Goal: Information Seeking & Learning: Learn about a topic

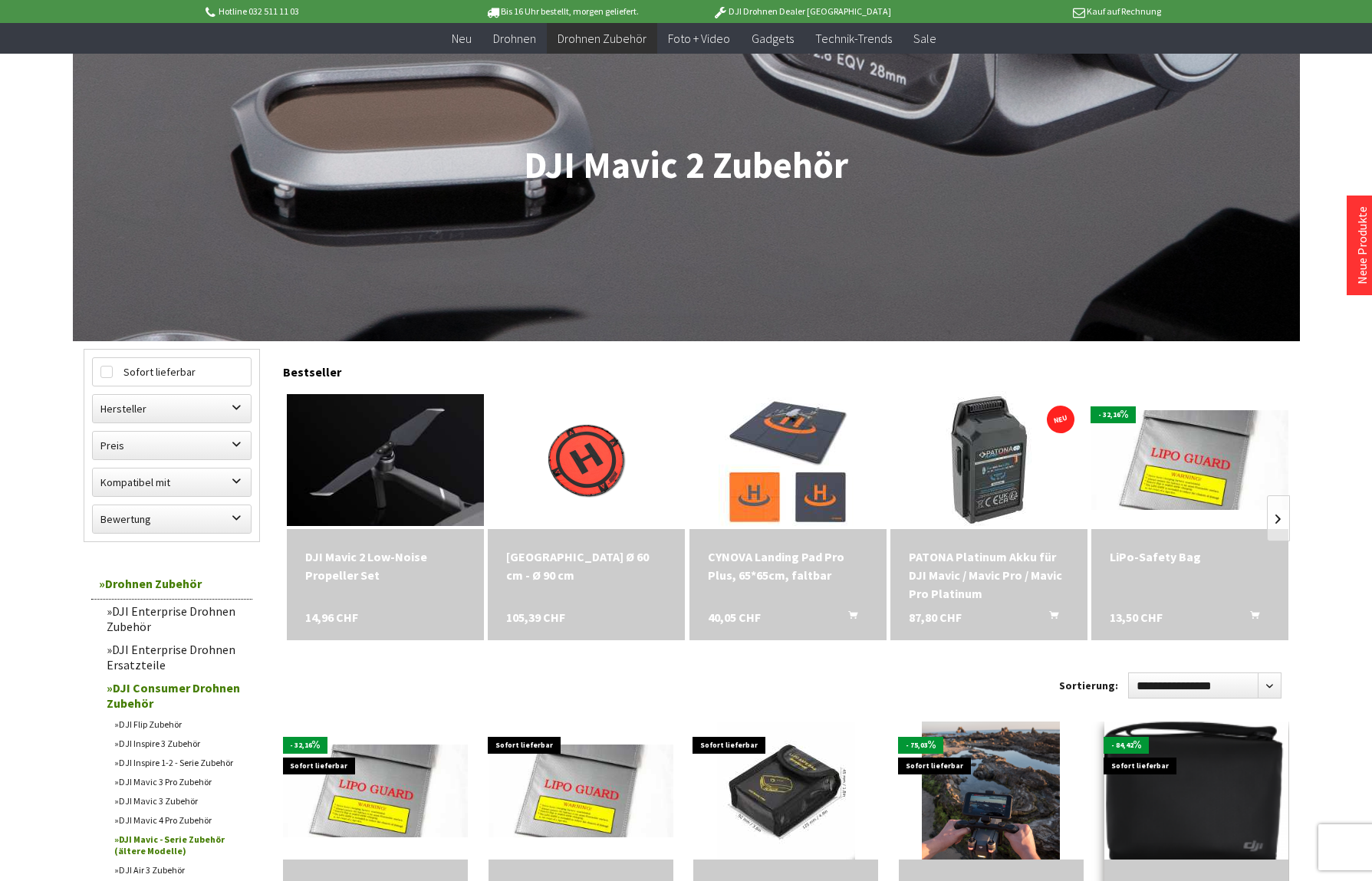
scroll to position [160, 0]
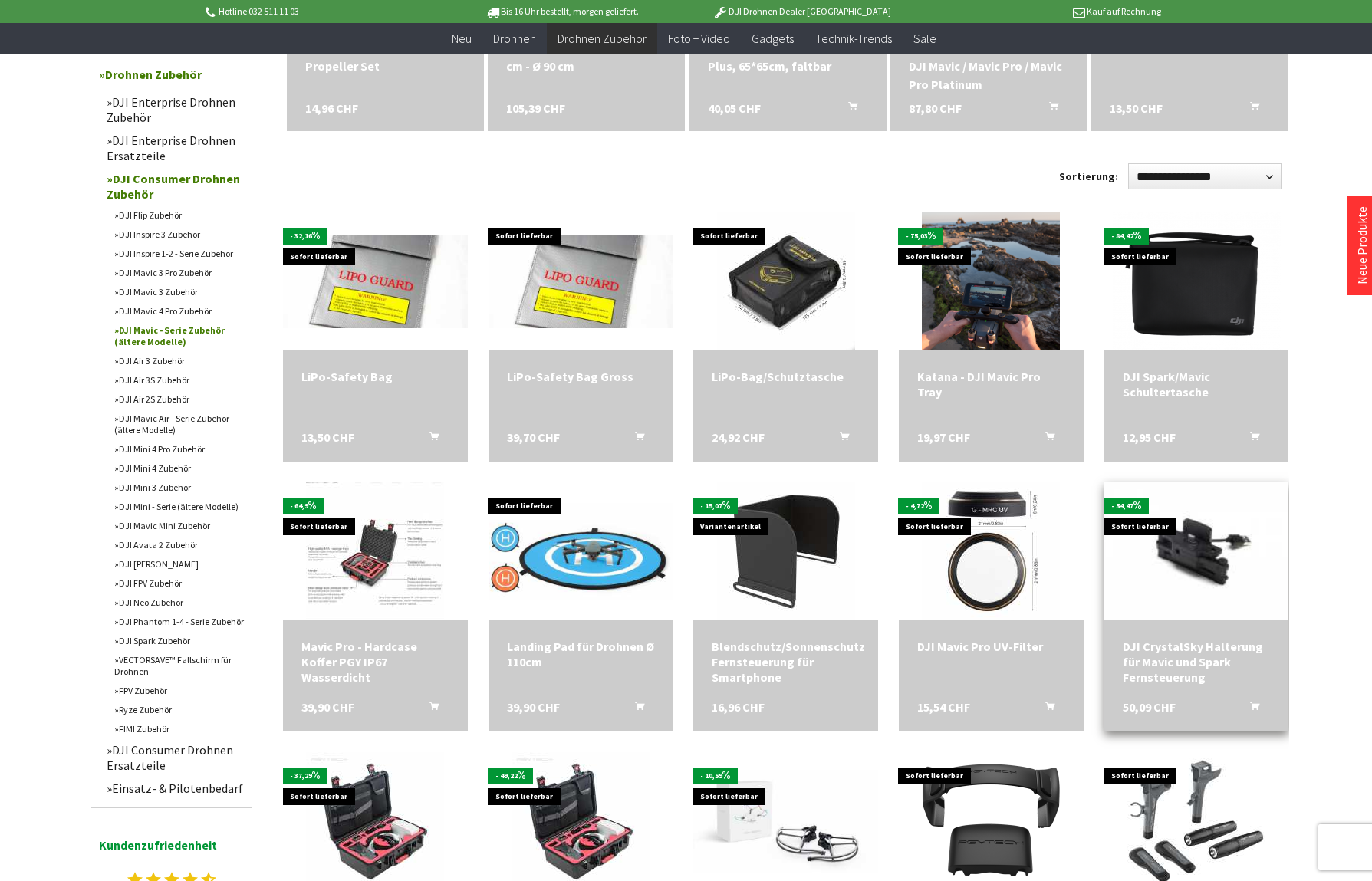
scroll to position [668, 0]
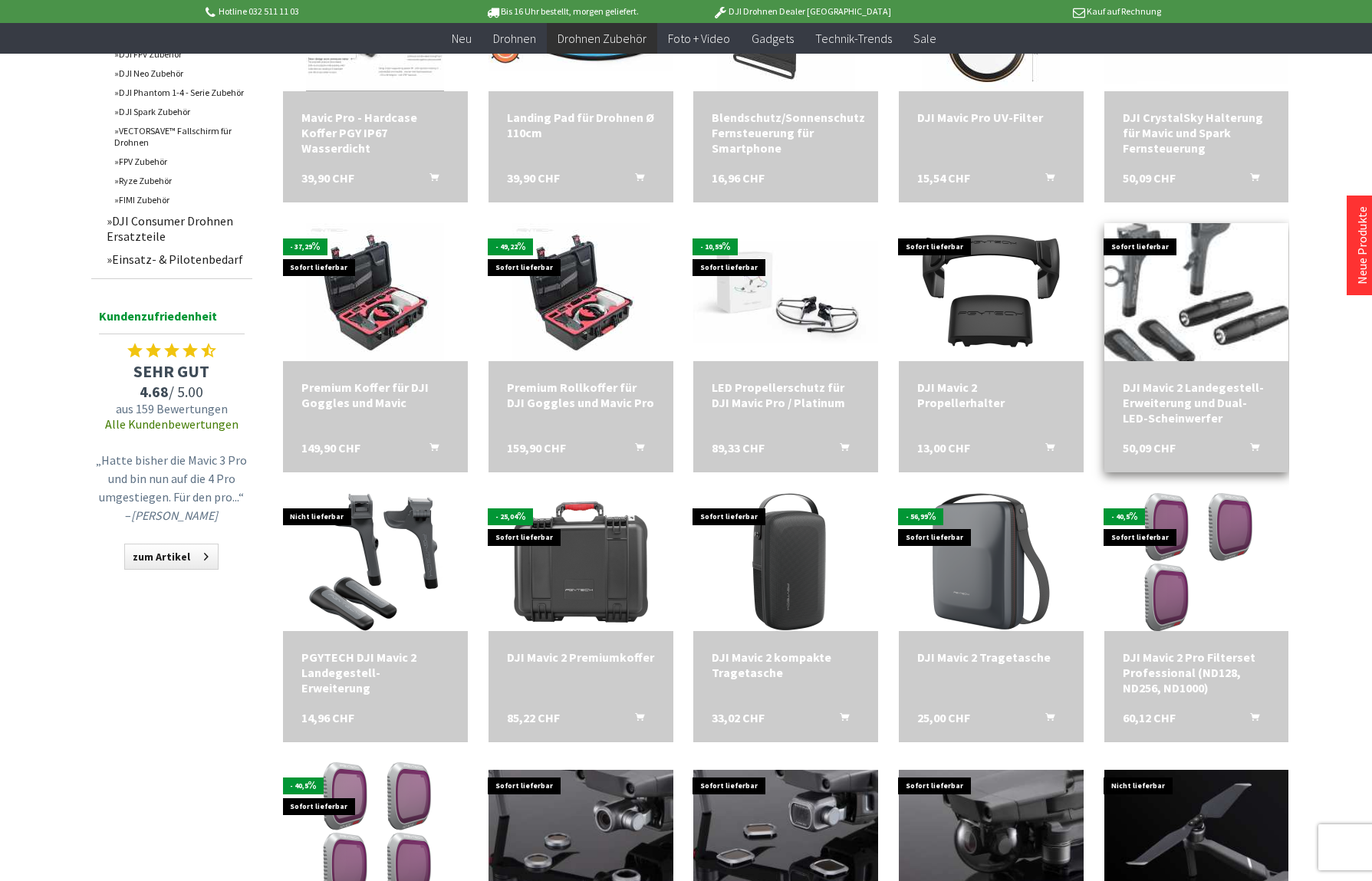
scroll to position [1193, 0]
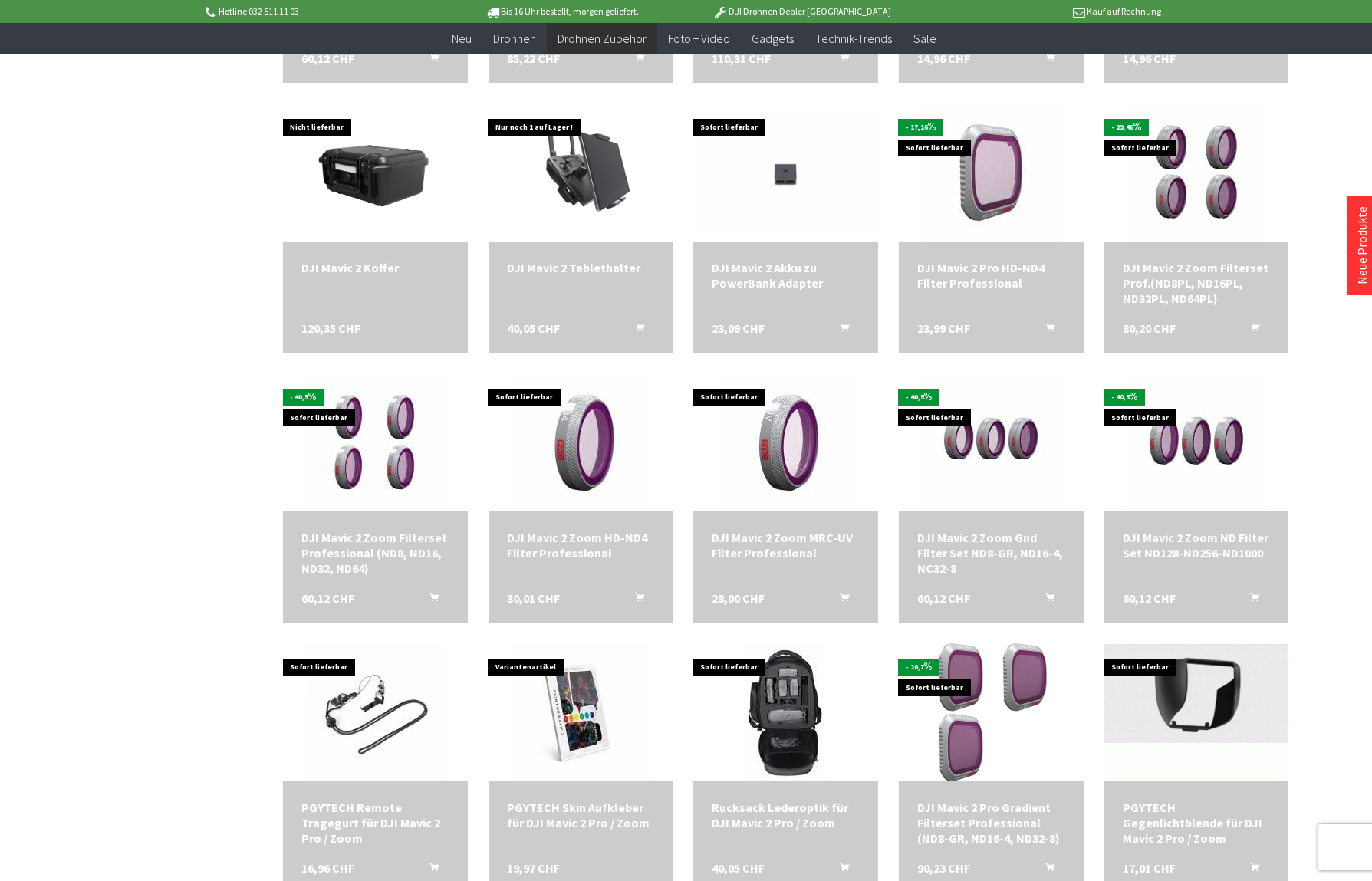
scroll to position [2126, 0]
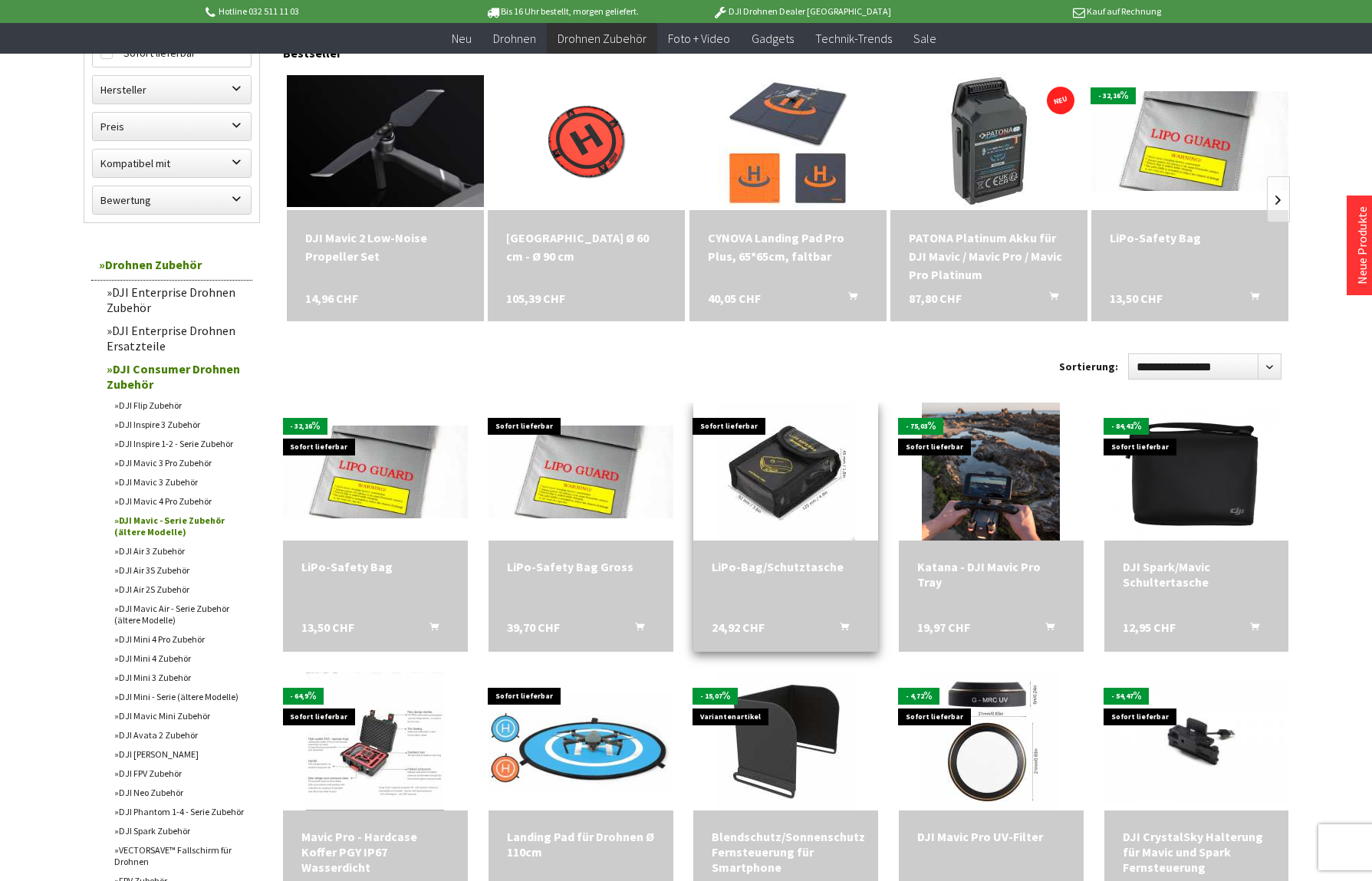
scroll to position [478, 0]
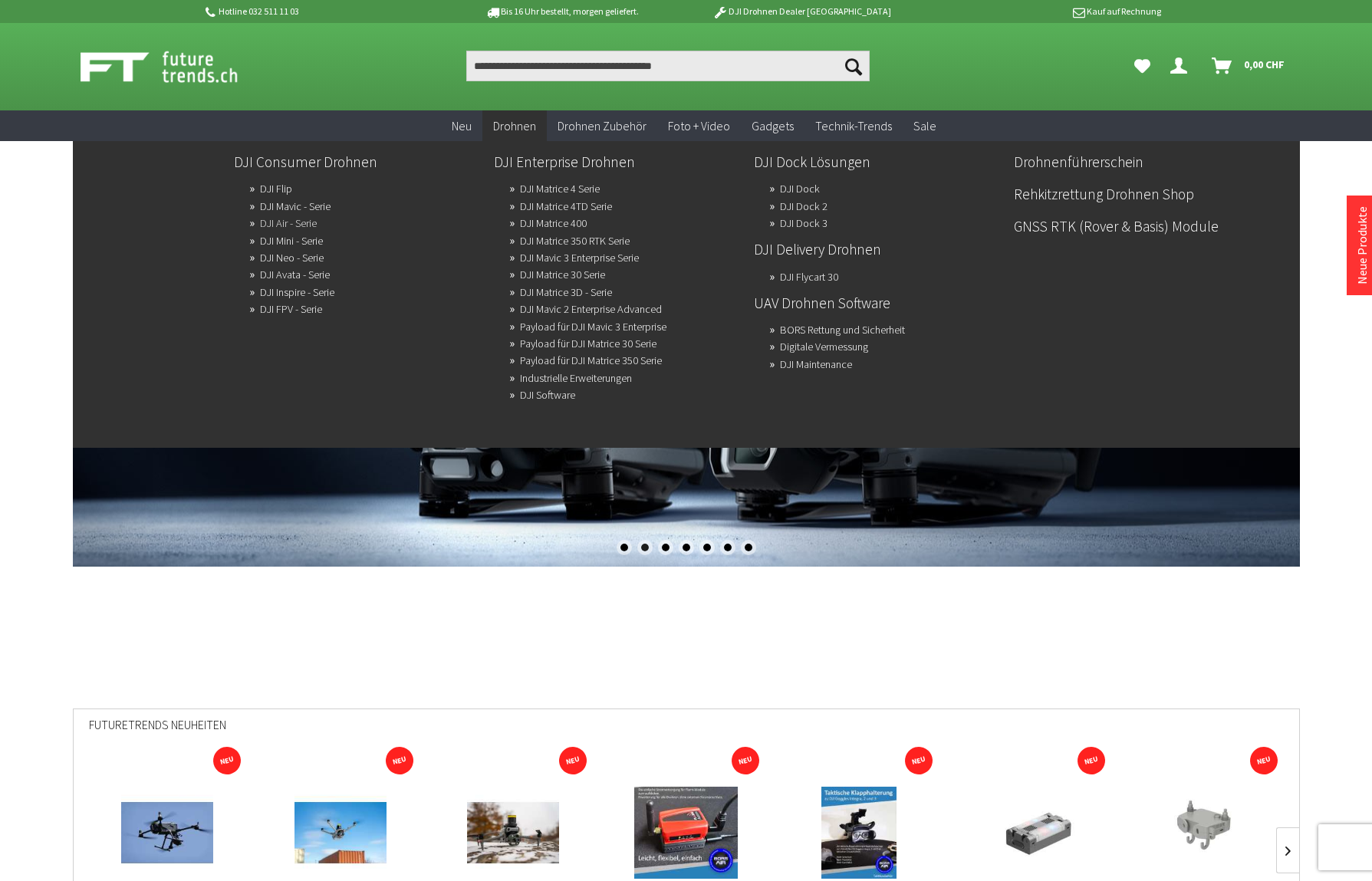
click at [280, 222] on link "DJI Air - Serie" at bounding box center [288, 223] width 57 height 21
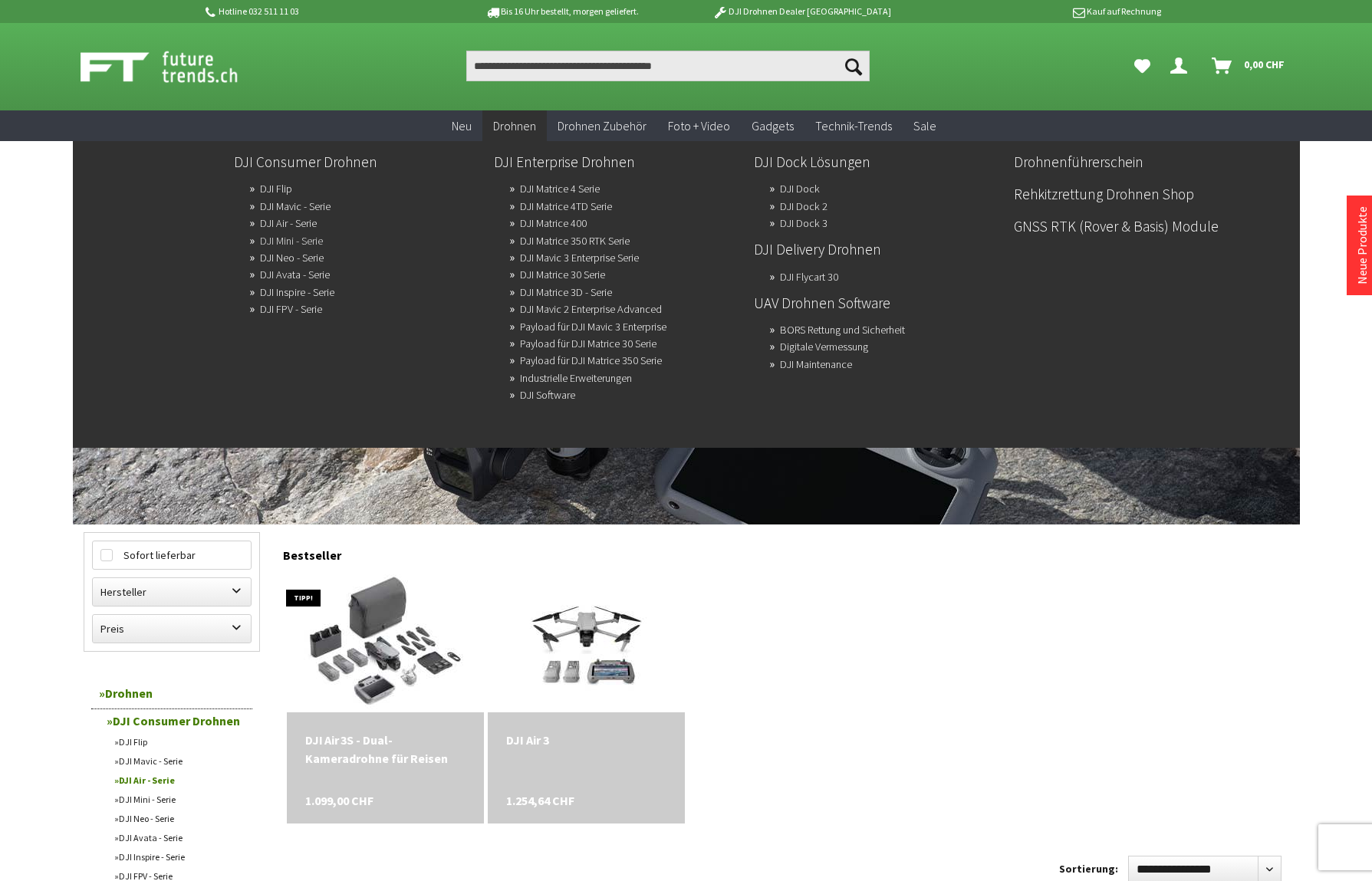
click at [281, 240] on link "DJI Mini - Serie" at bounding box center [291, 240] width 62 height 21
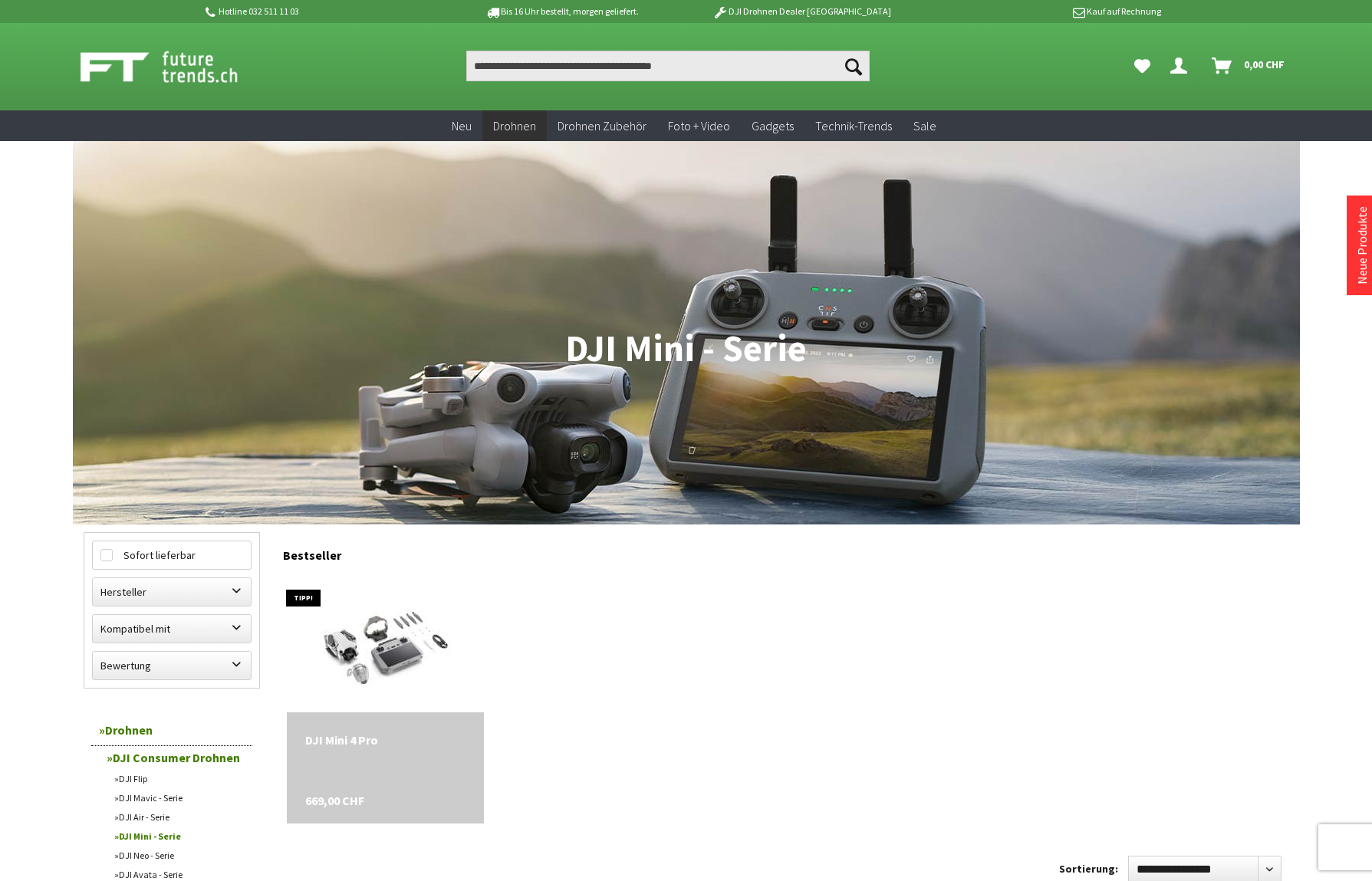
click at [360, 731] on div "DJI Mini 4 Pro" at bounding box center [385, 740] width 160 height 19
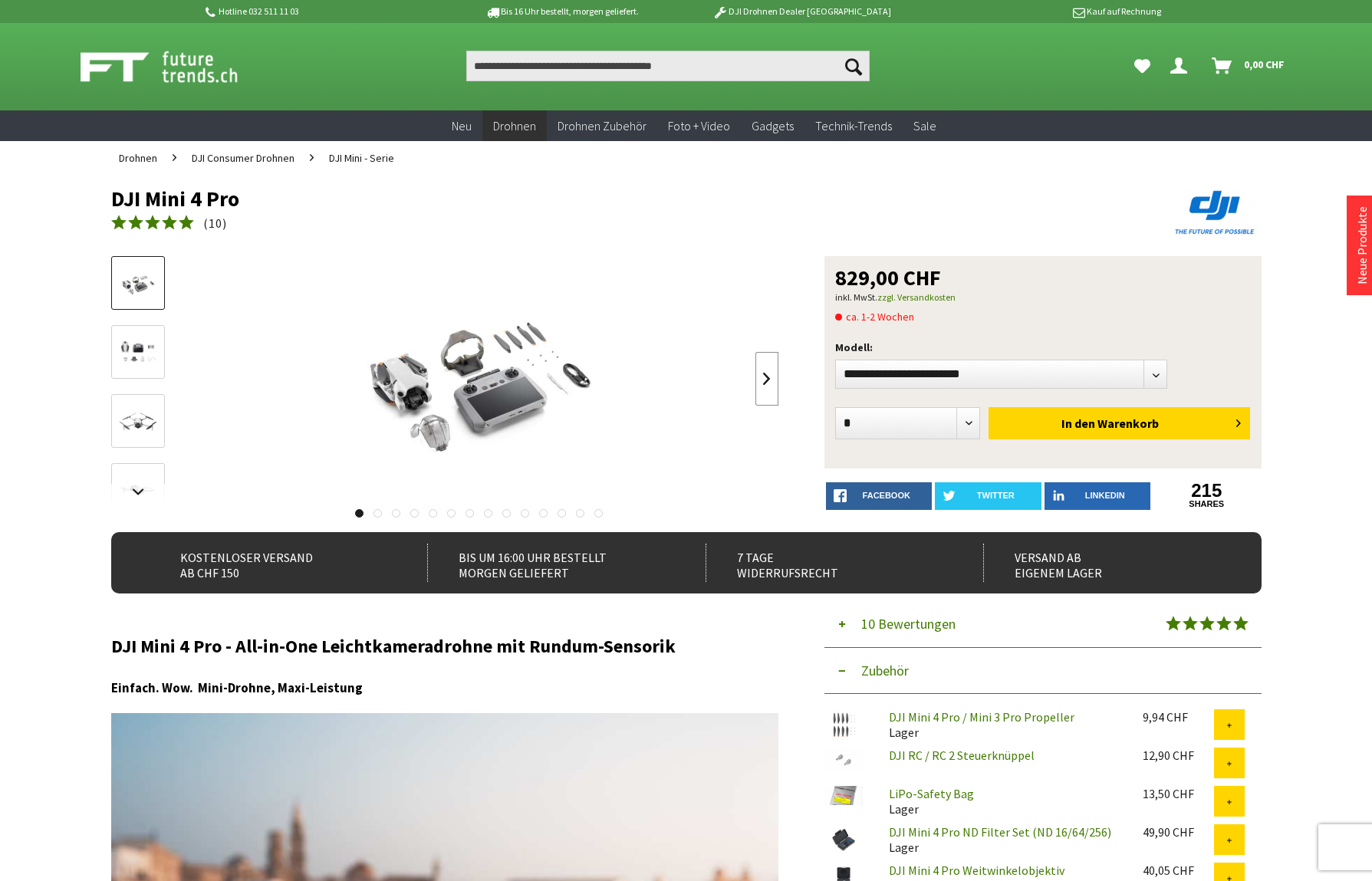
click at [766, 378] on link at bounding box center [767, 379] width 23 height 54
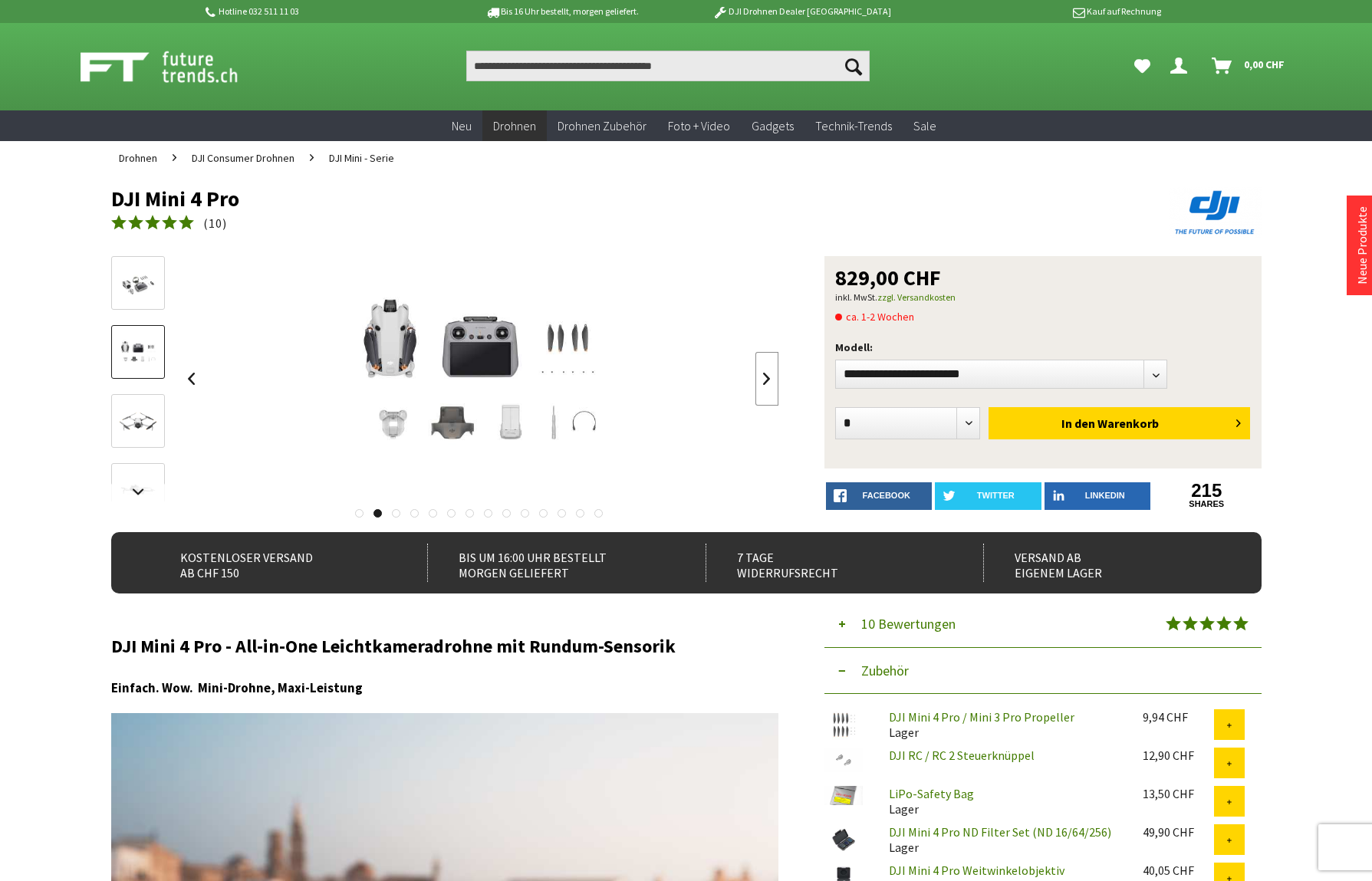
click at [766, 378] on link at bounding box center [767, 379] width 23 height 54
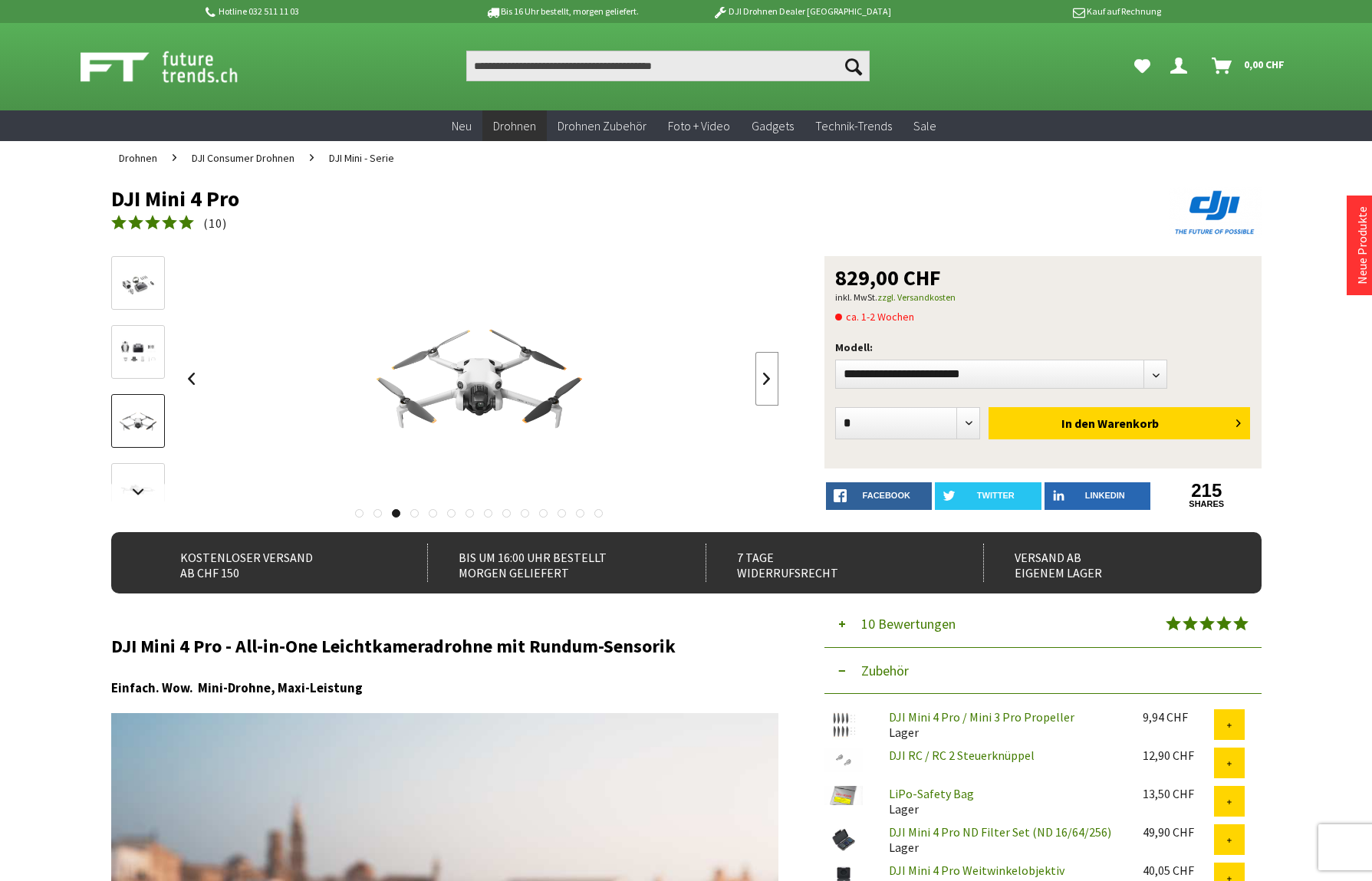
click at [766, 378] on link at bounding box center [767, 379] width 23 height 54
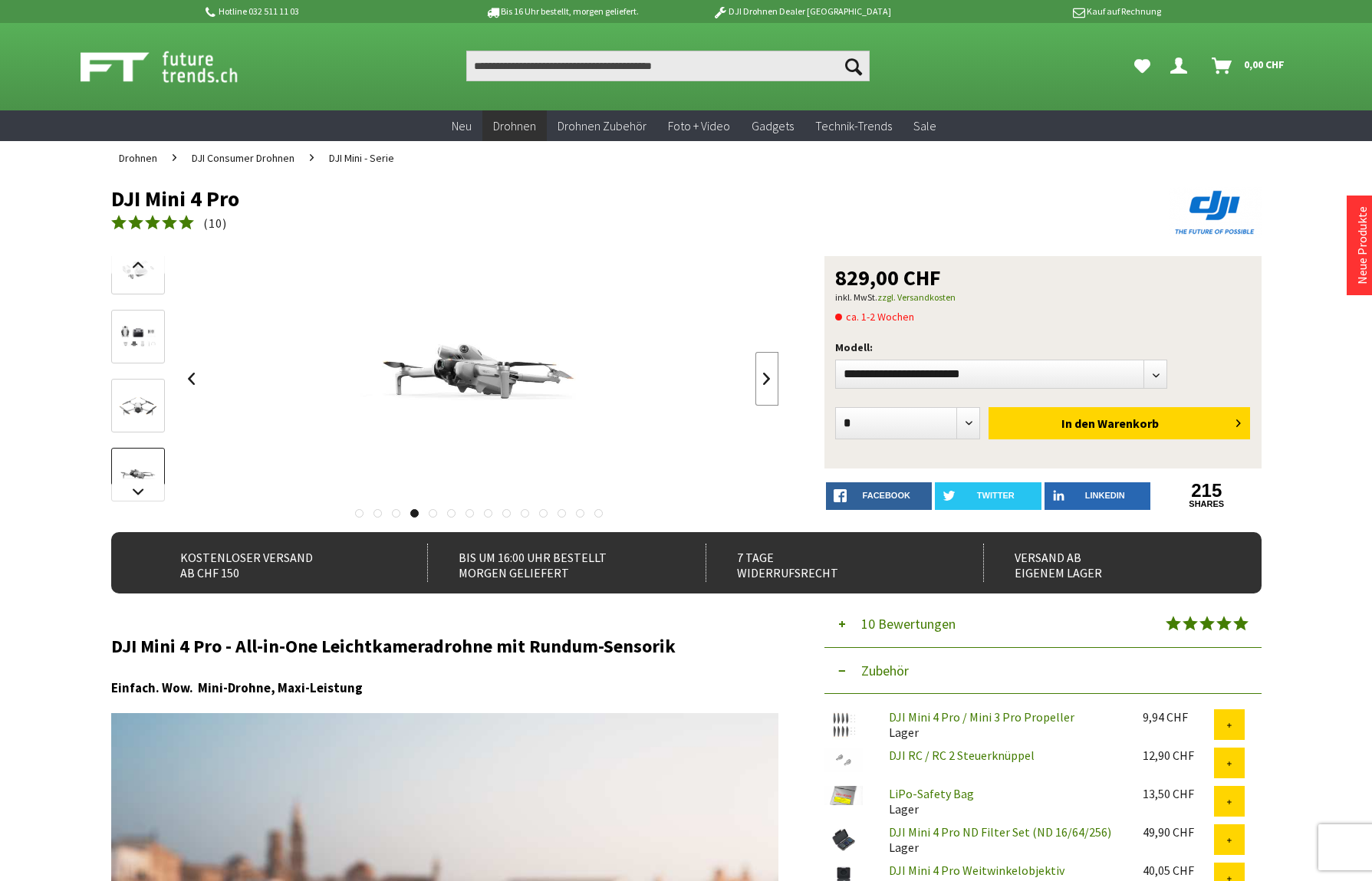
click at [766, 378] on link at bounding box center [767, 379] width 23 height 54
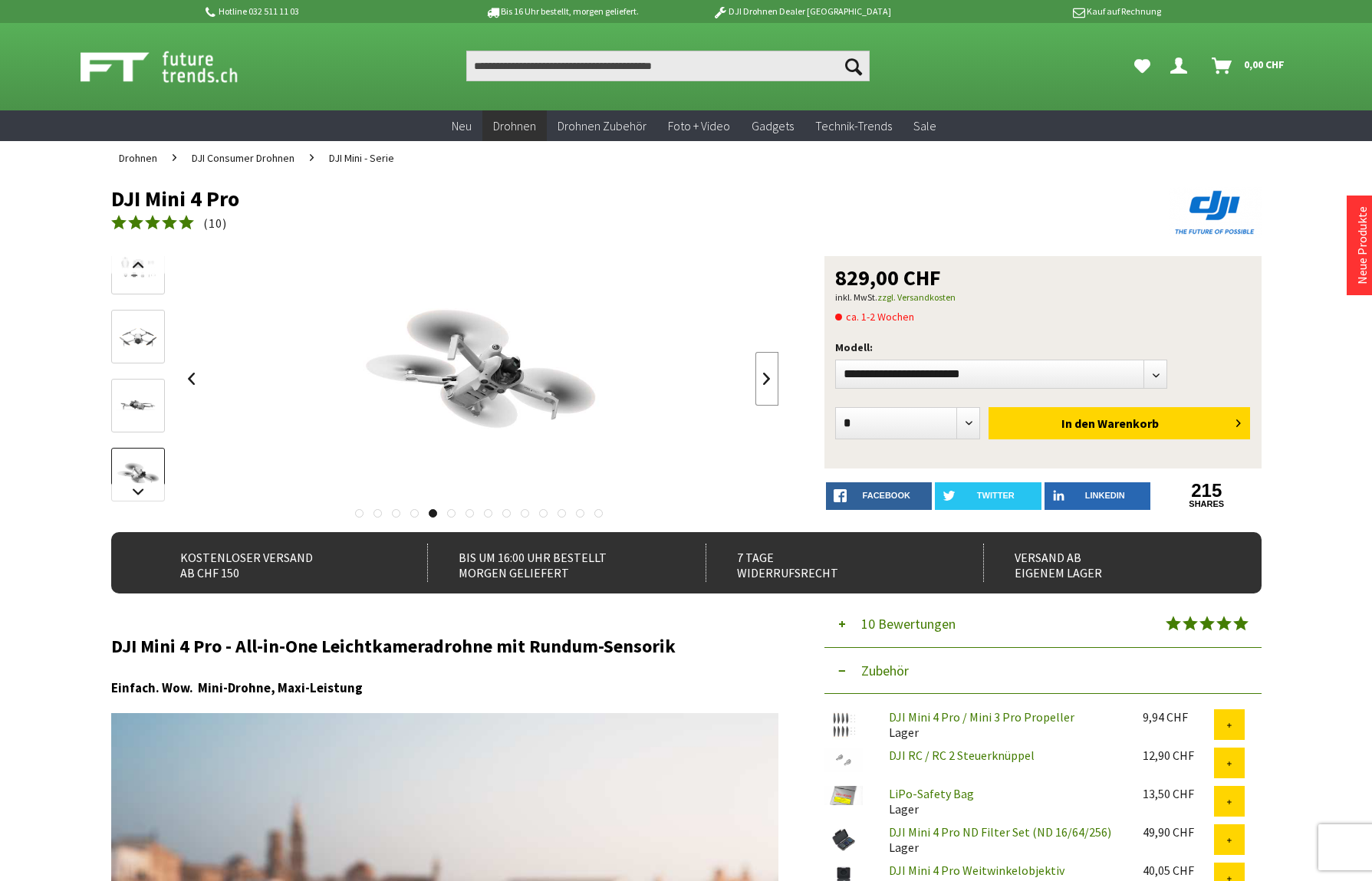
click at [766, 378] on link at bounding box center [767, 379] width 23 height 54
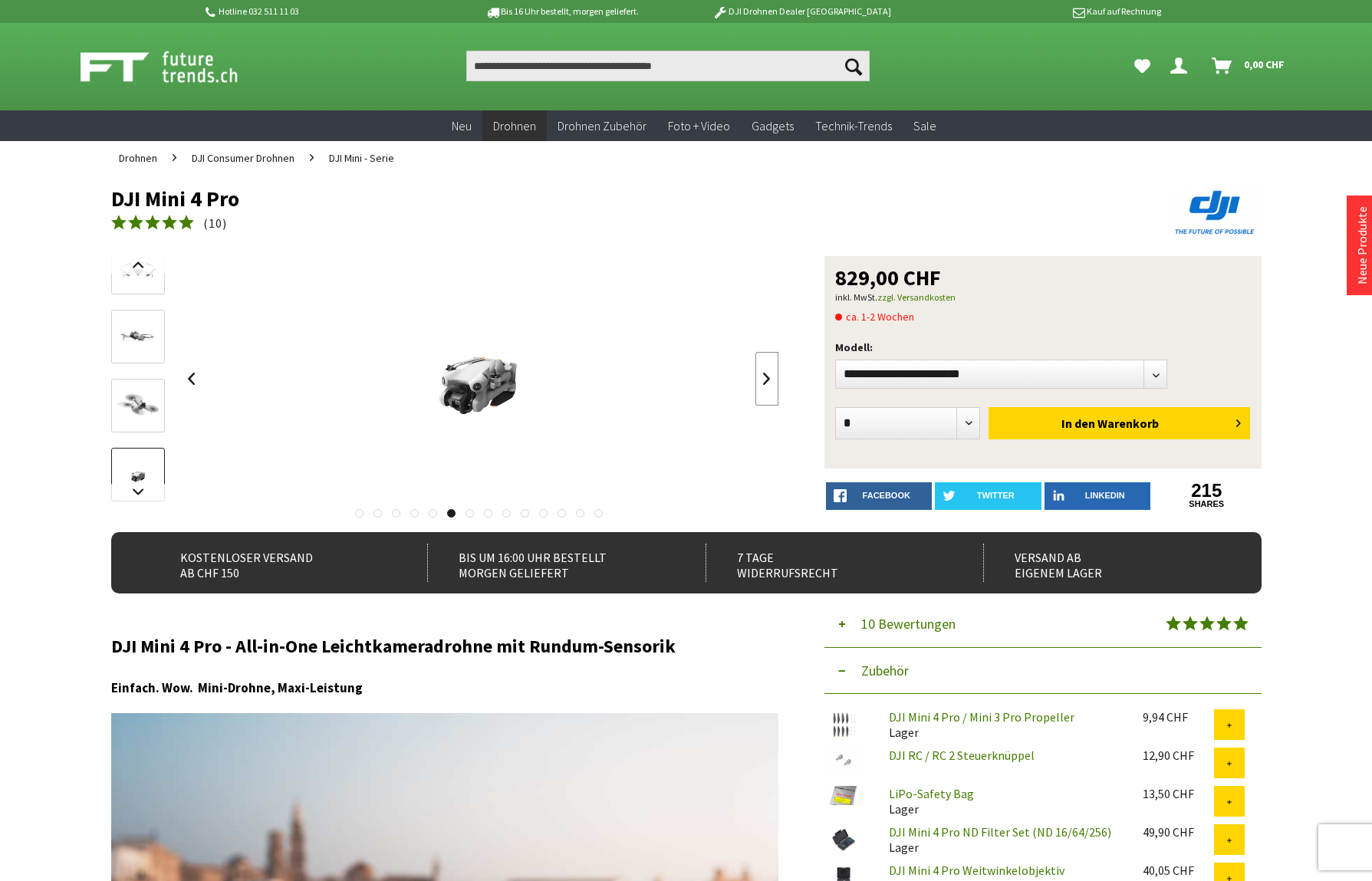
click at [766, 378] on link at bounding box center [767, 379] width 23 height 54
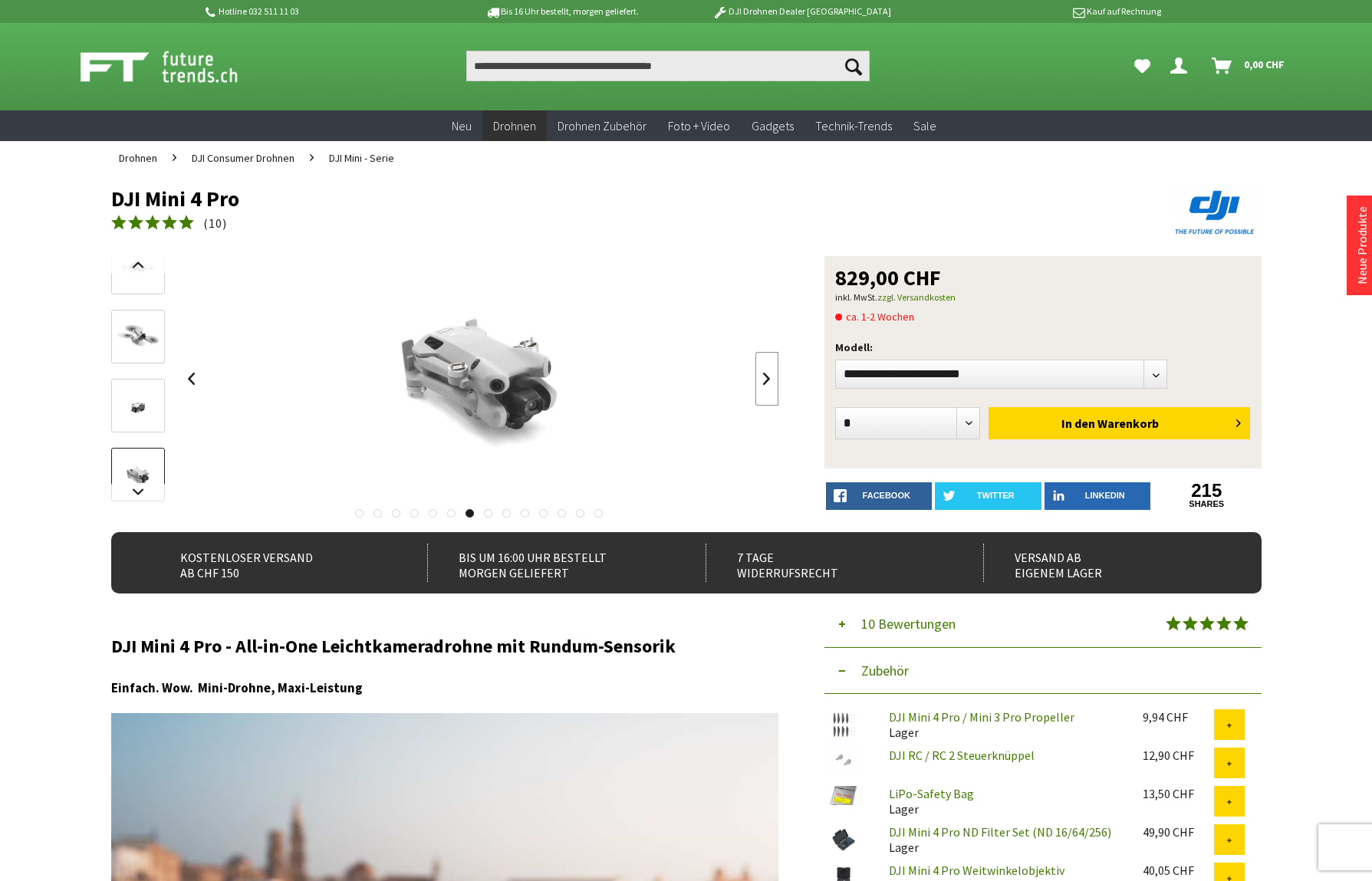
click at [766, 378] on link at bounding box center [767, 379] width 23 height 54
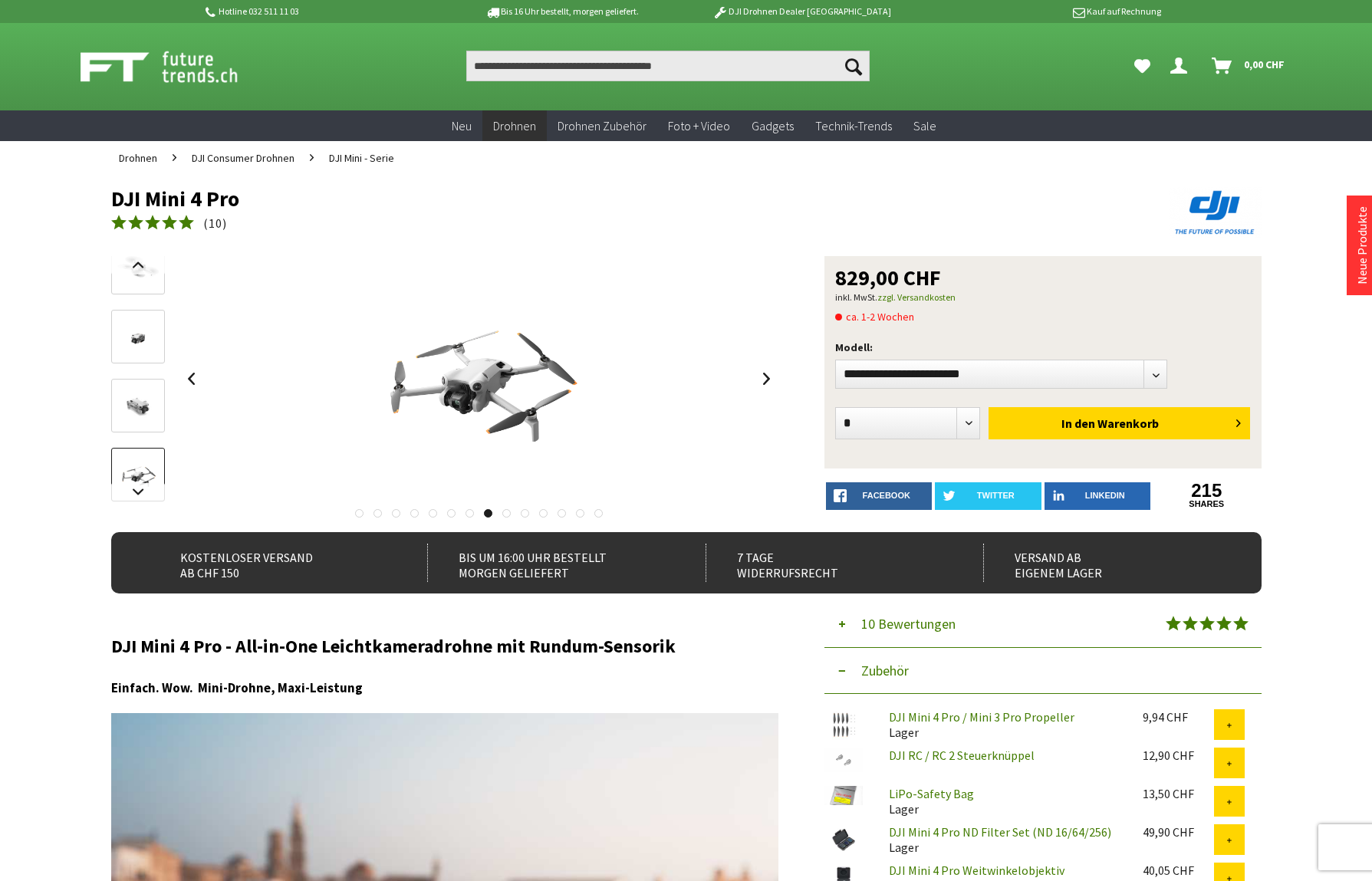
click at [0, 0] on div at bounding box center [0, 0] width 0 height 0
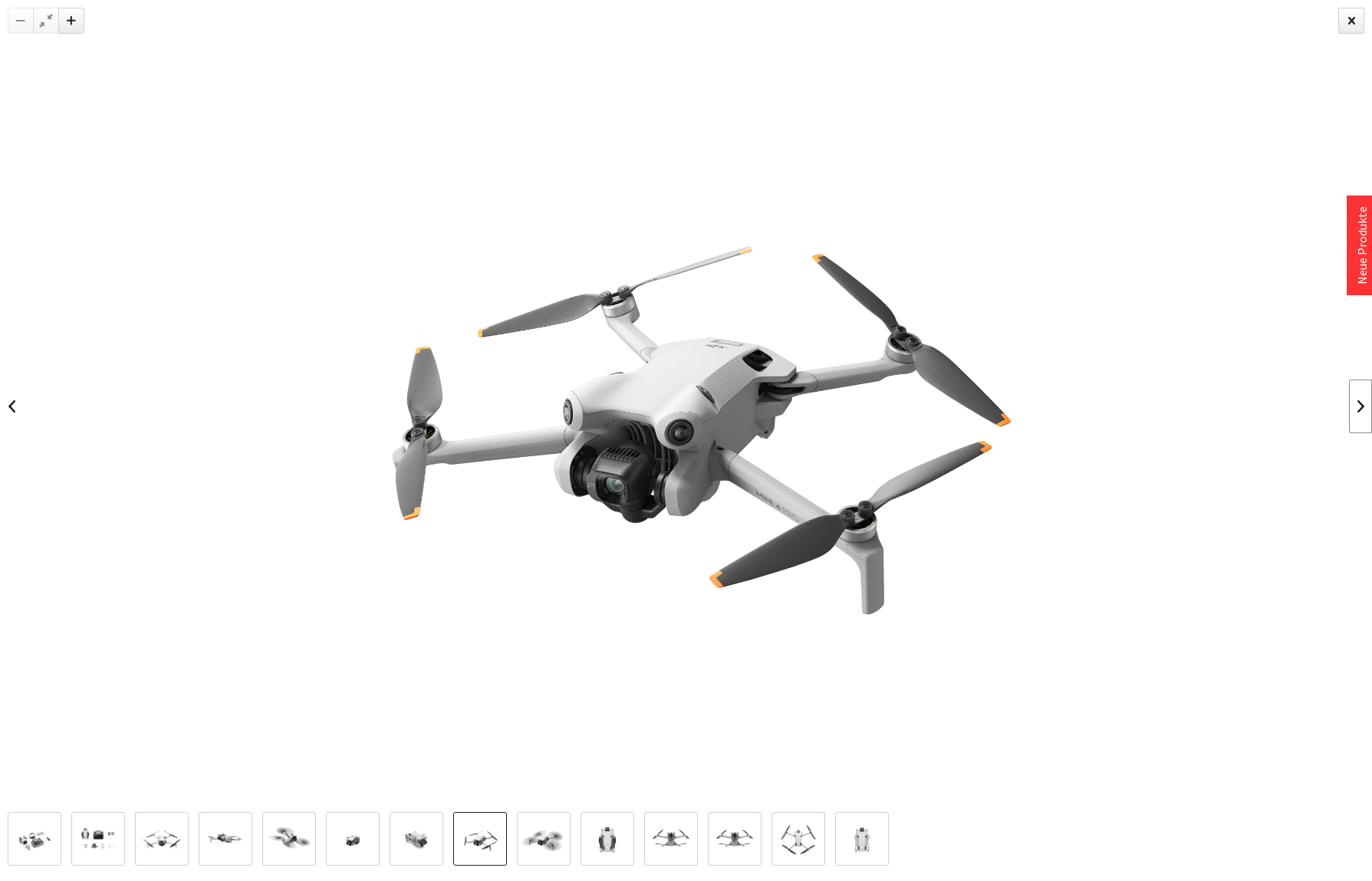
click at [1360, 407] on link at bounding box center [1359, 407] width 23 height 54
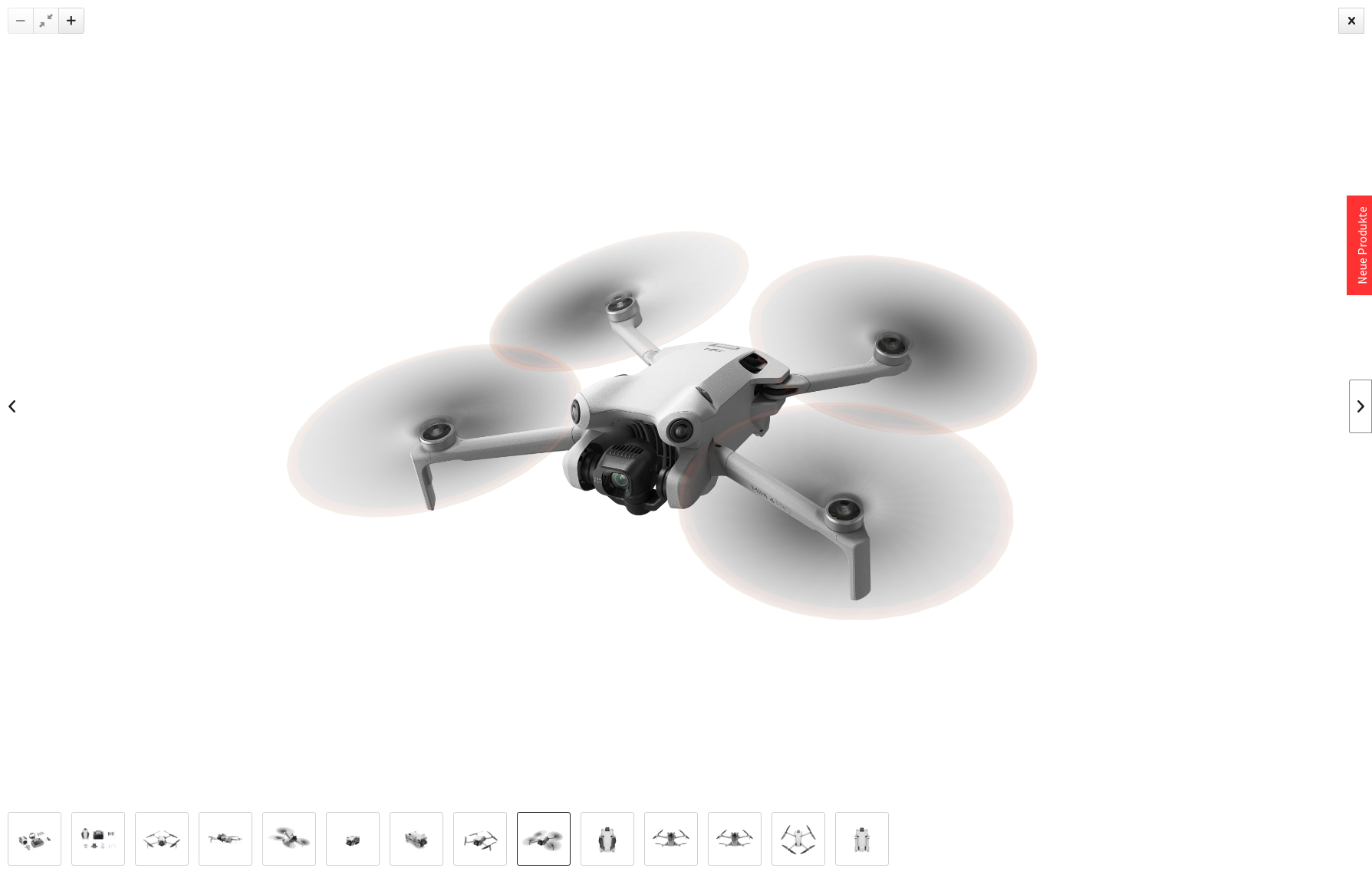
click at [1358, 407] on link at bounding box center [1359, 407] width 23 height 54
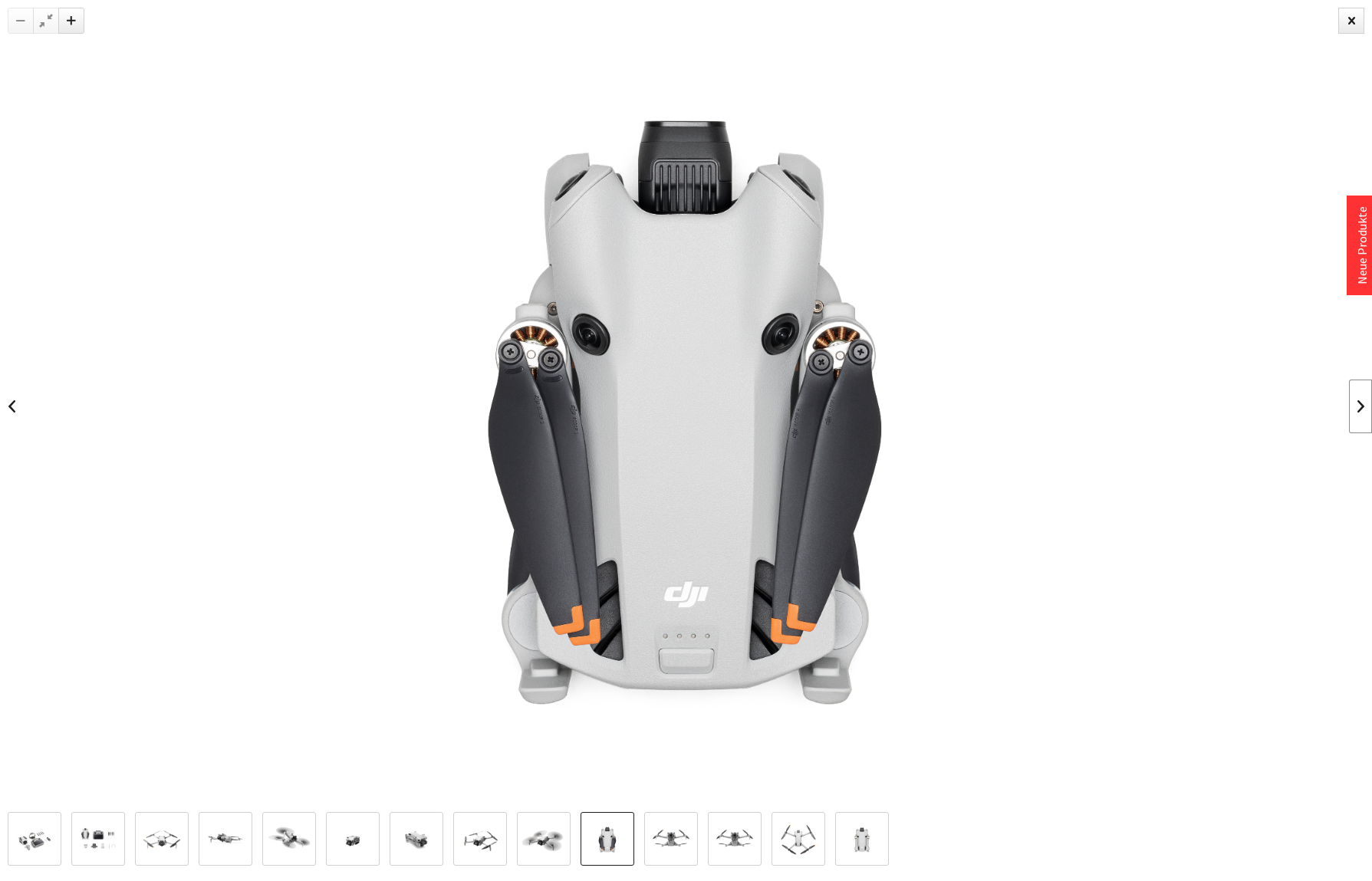
click at [1358, 407] on link at bounding box center [1359, 407] width 23 height 54
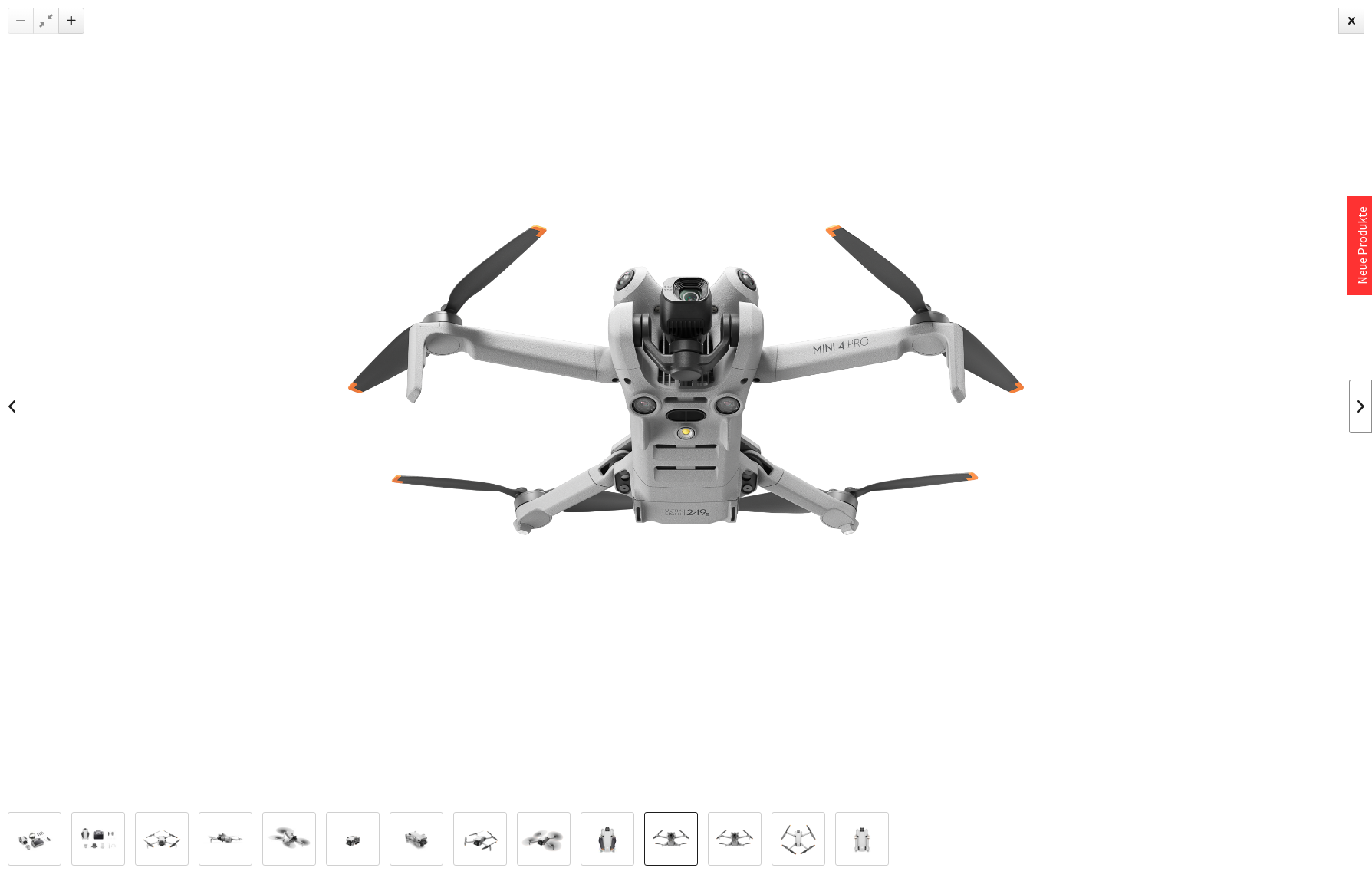
click at [1358, 407] on link at bounding box center [1359, 407] width 23 height 54
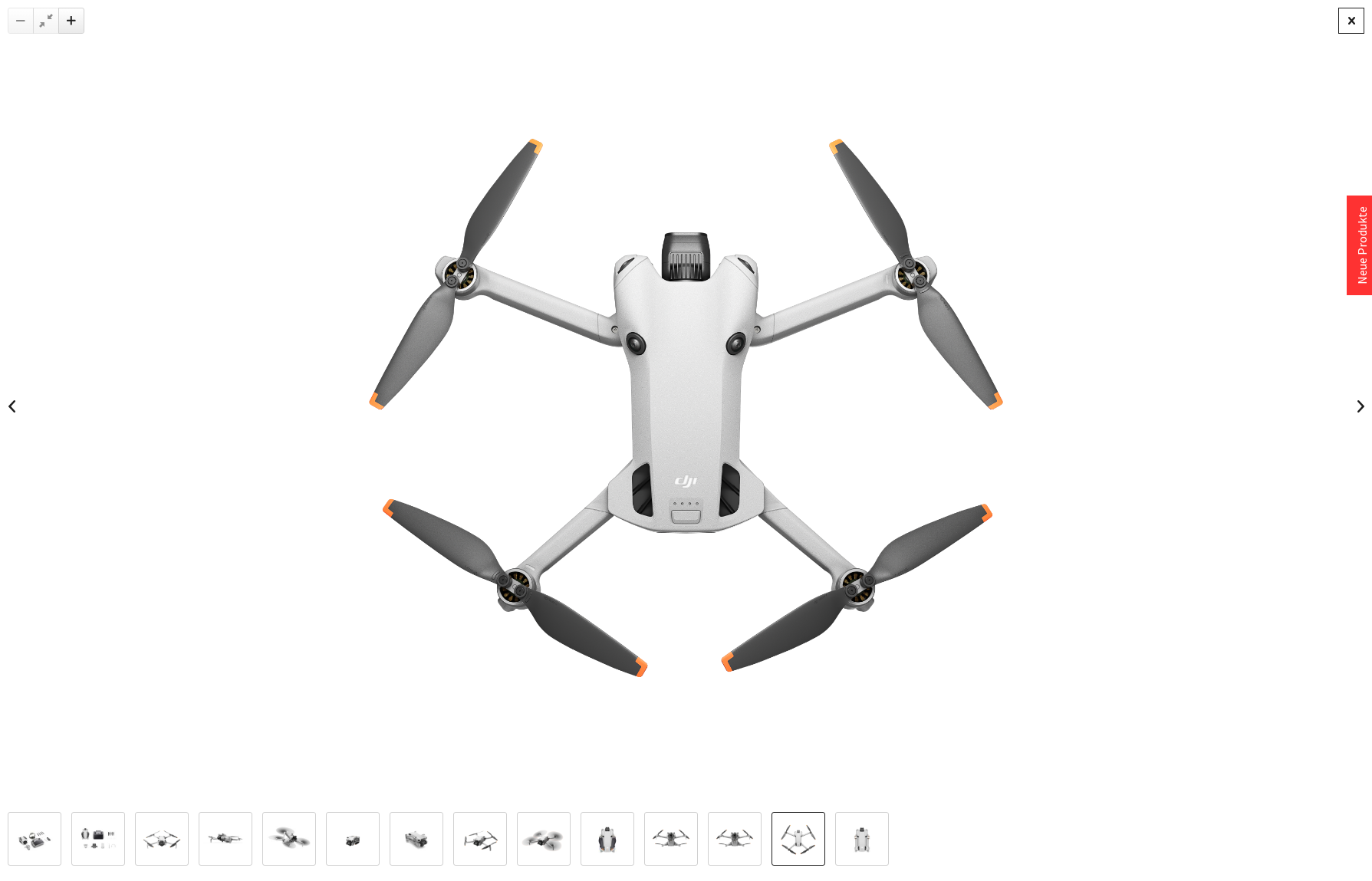
click at [1348, 24] on div at bounding box center [1351, 20] width 26 height 26
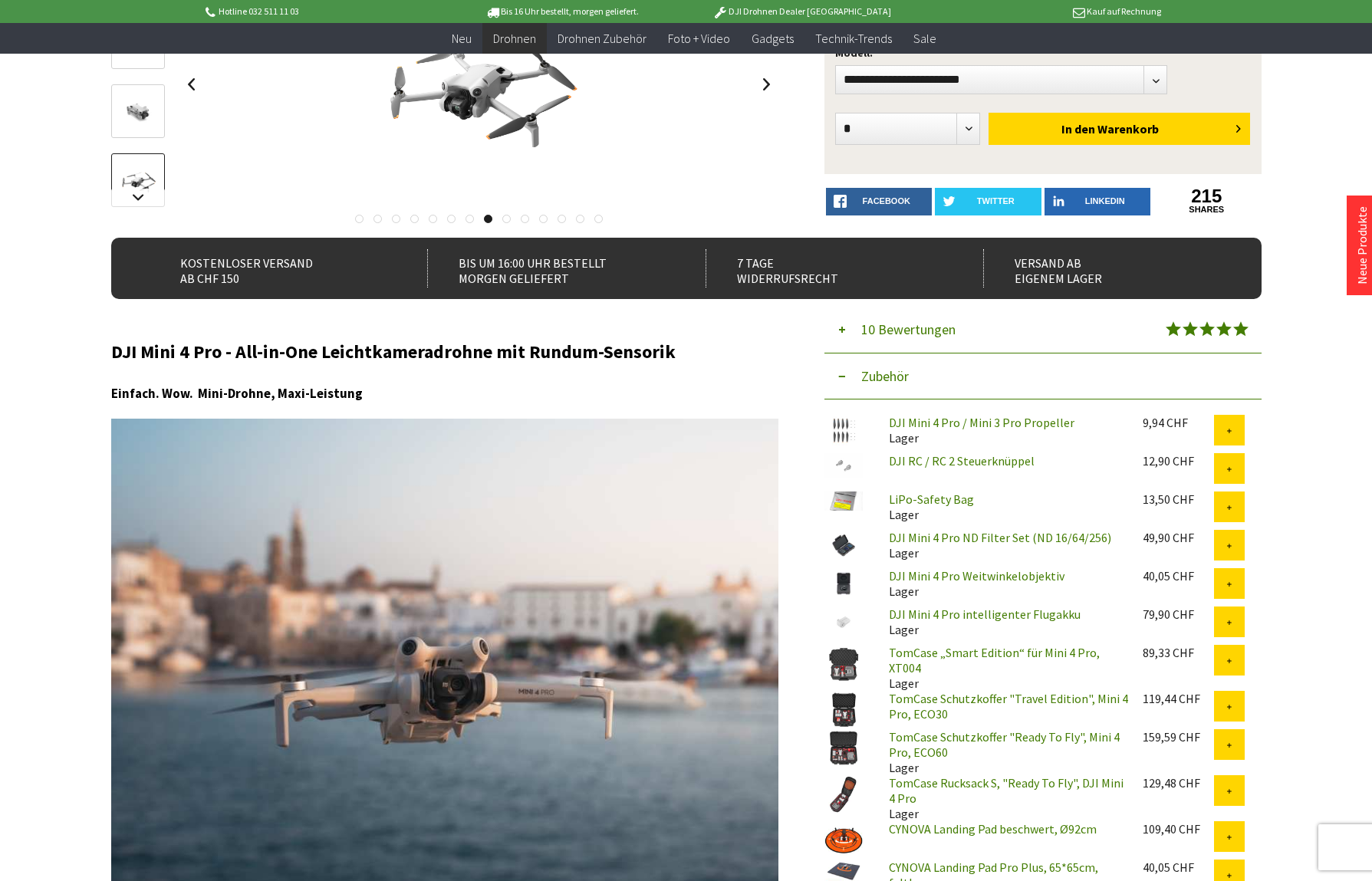
scroll to position [265, 0]
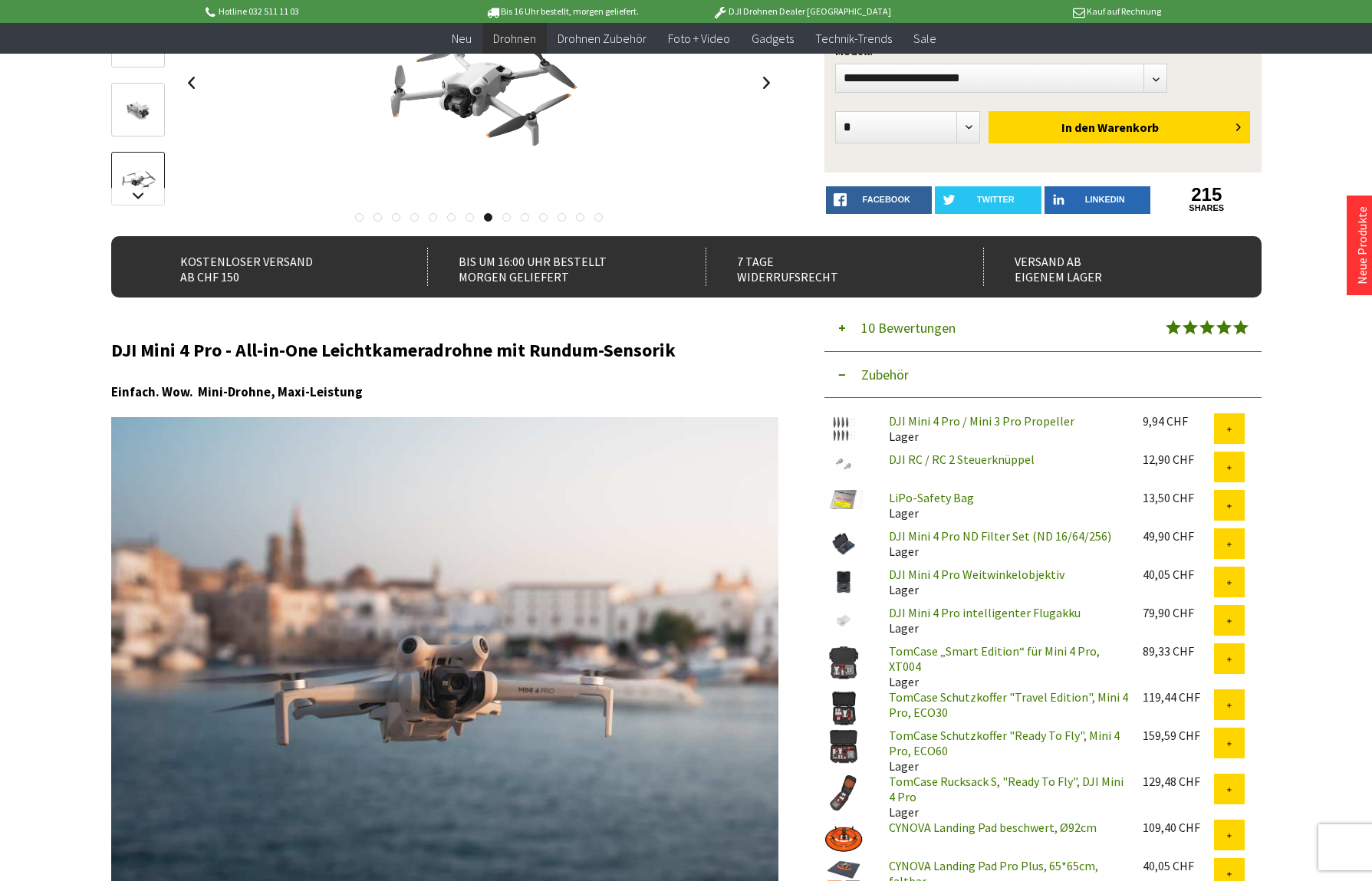
click at [950, 729] on link "TomCase Schutzkoffer "Ready To Fly", Mini 4 Pro, ECO60" at bounding box center [1004, 743] width 230 height 30
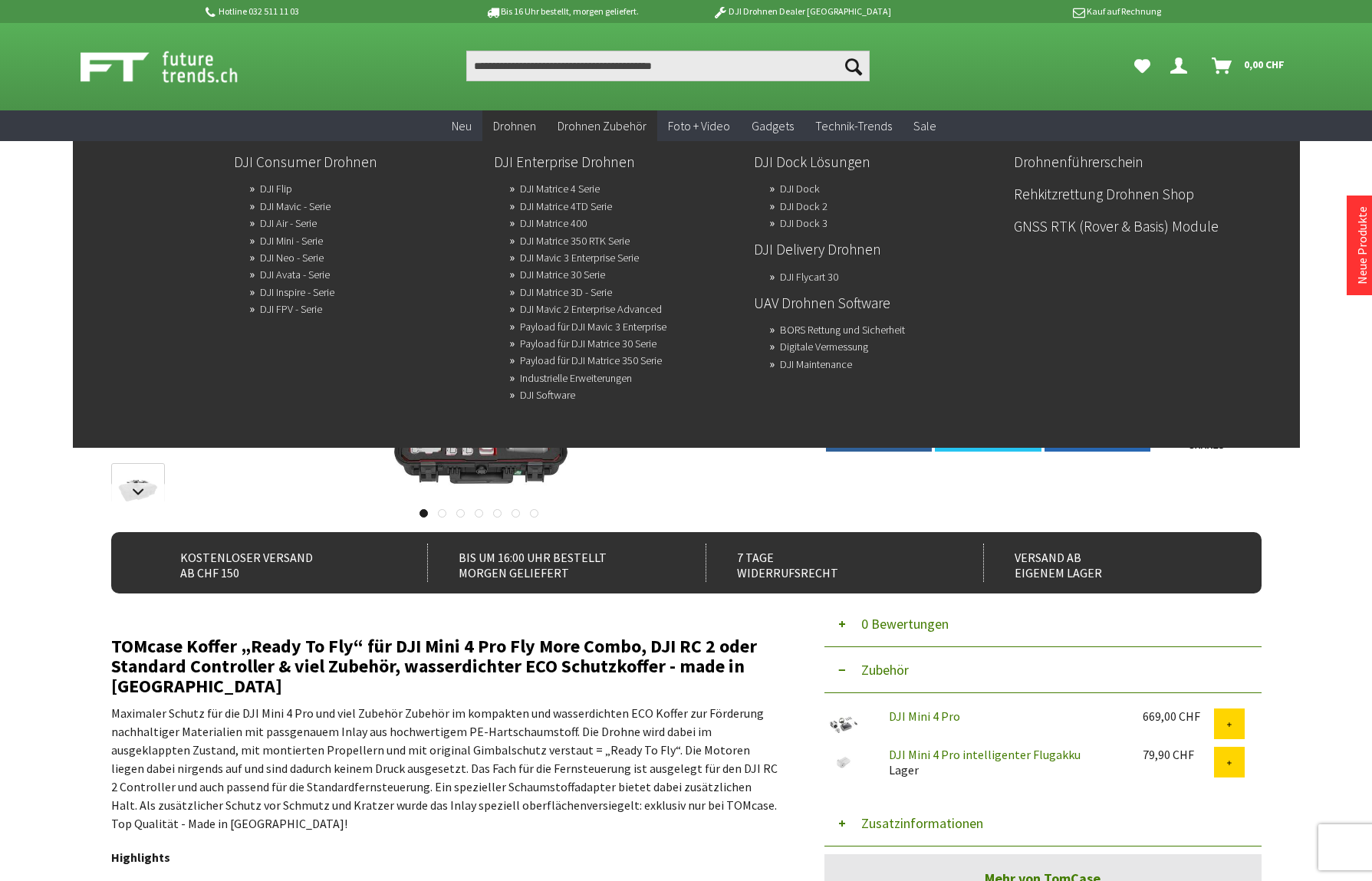
scroll to position [0, 1]
click at [294, 204] on link "DJI Mavic - Serie" at bounding box center [296, 206] width 71 height 21
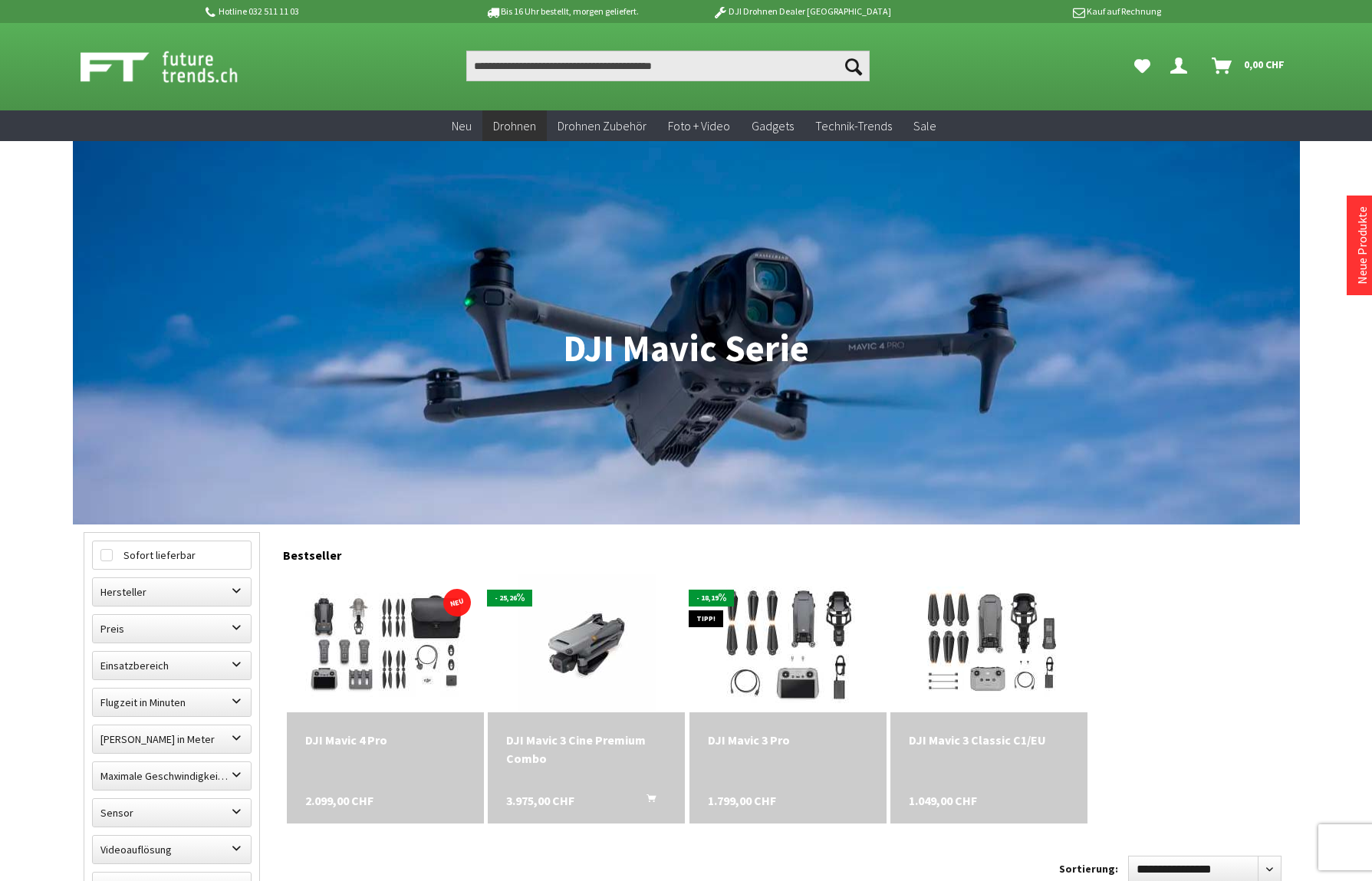
scroll to position [73, 0]
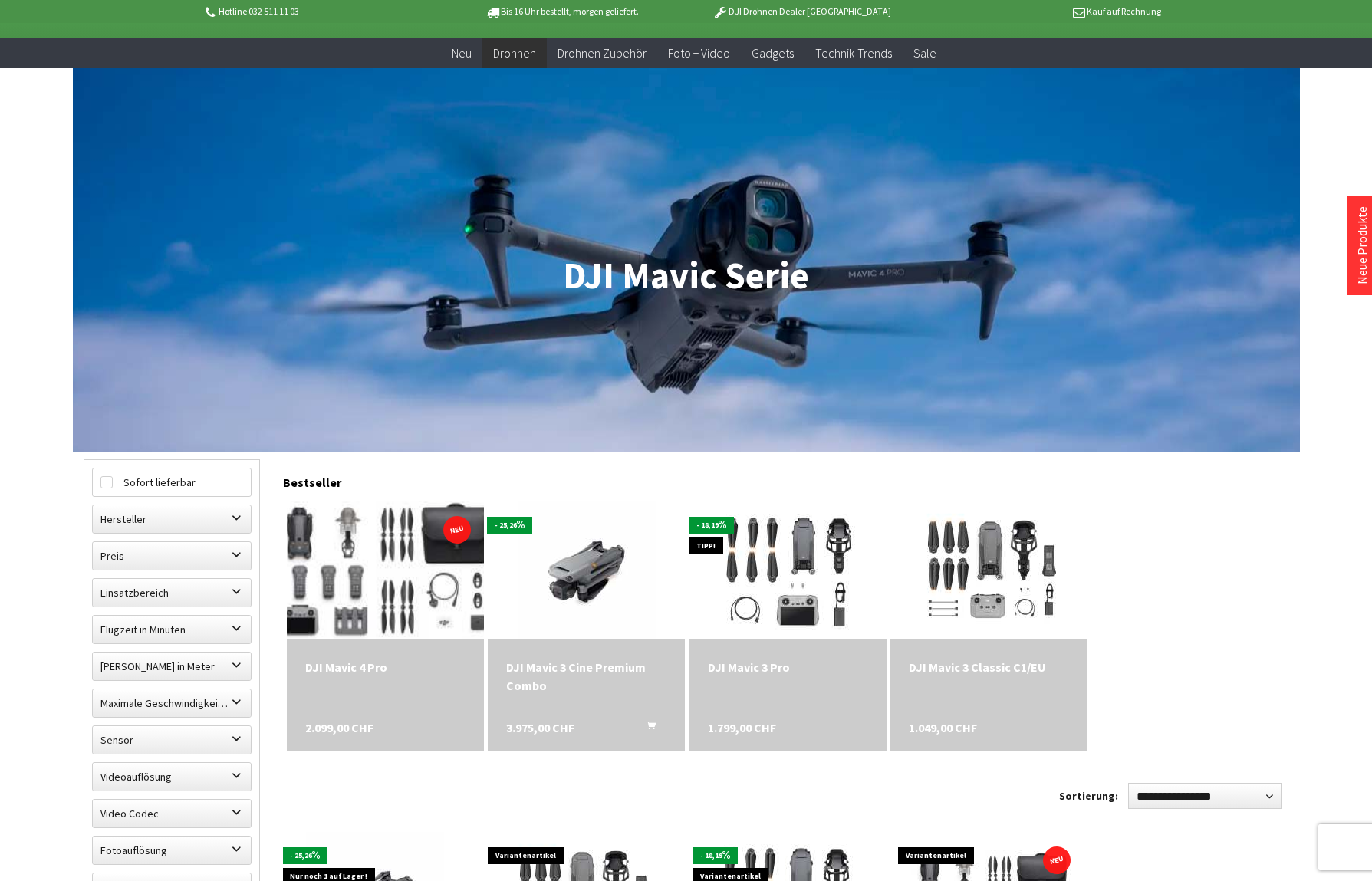
click at [377, 565] on img at bounding box center [384, 570] width 258 height 193
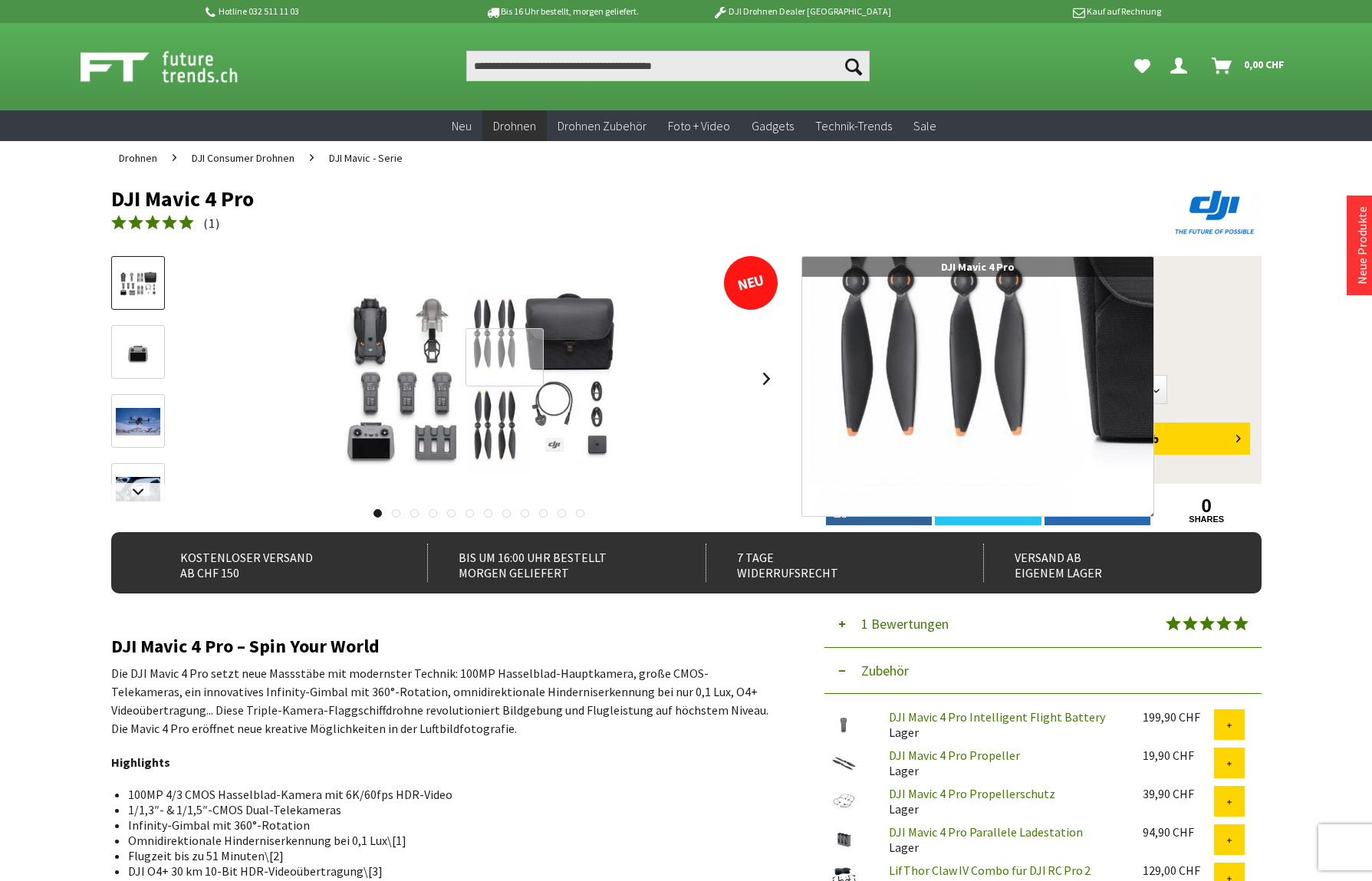
click at [505, 357] on div at bounding box center [504, 357] width 79 height 58
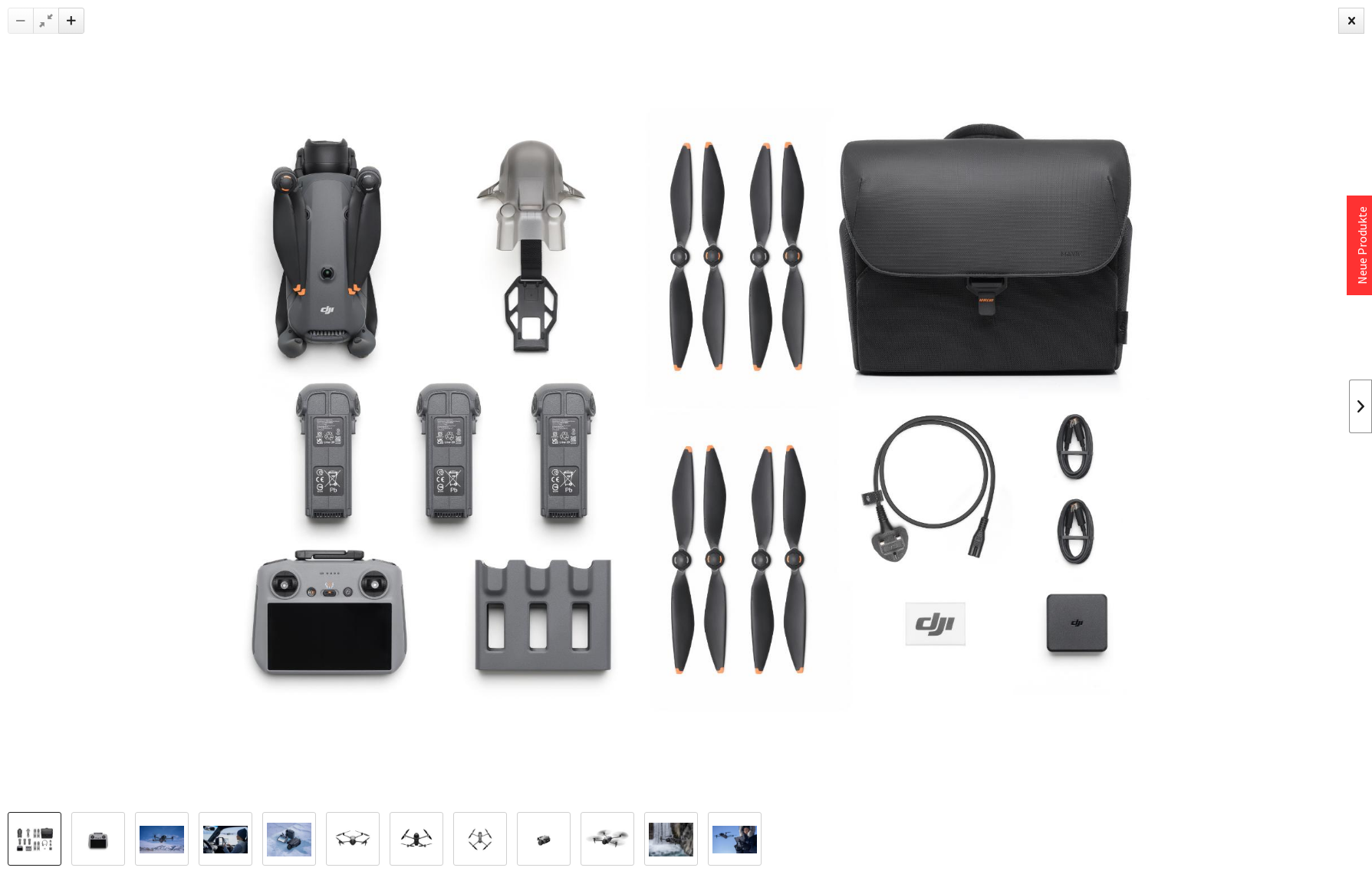
click at [1363, 406] on link at bounding box center [1359, 407] width 23 height 54
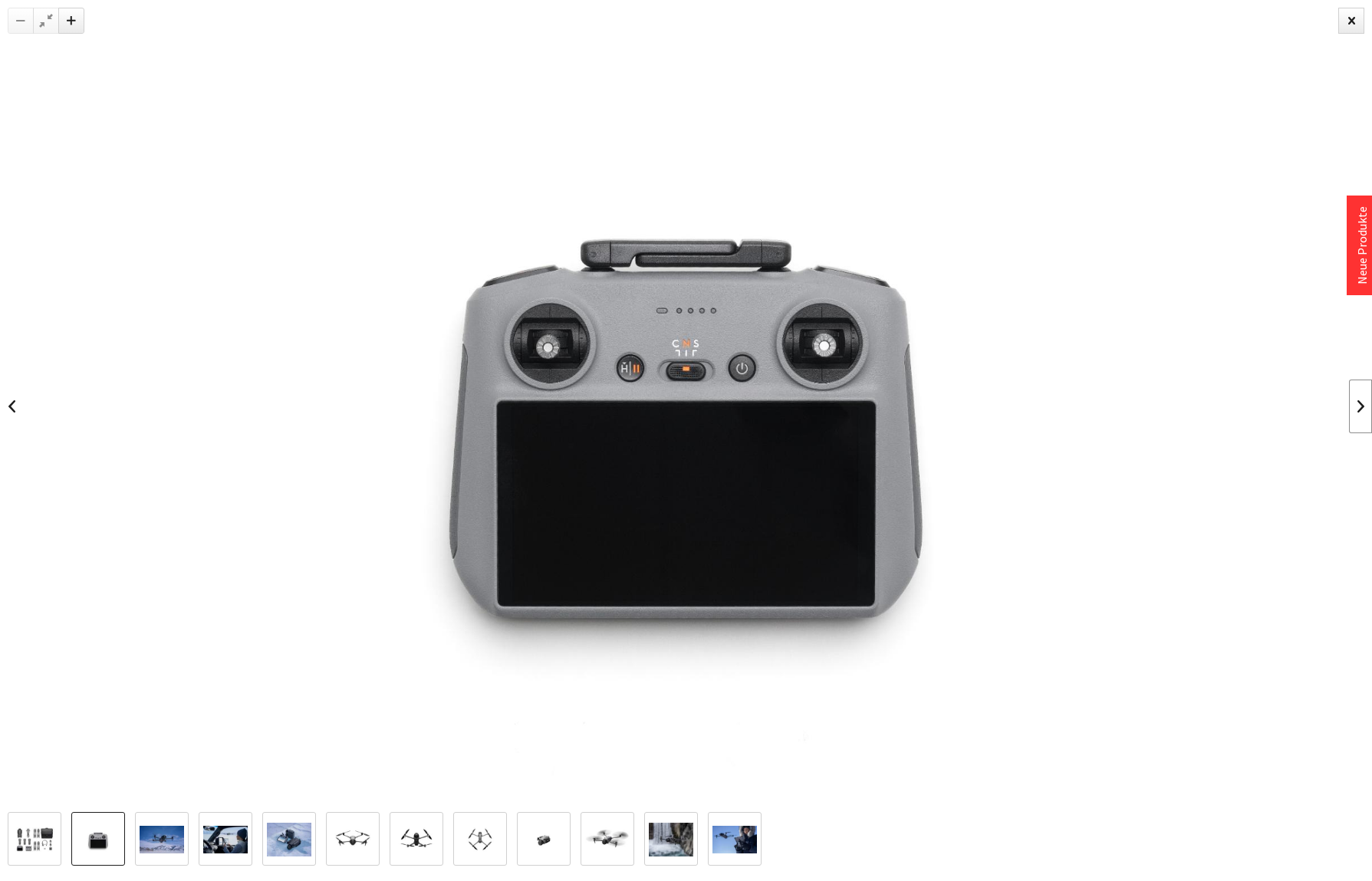
click at [1363, 406] on link at bounding box center [1359, 407] width 23 height 54
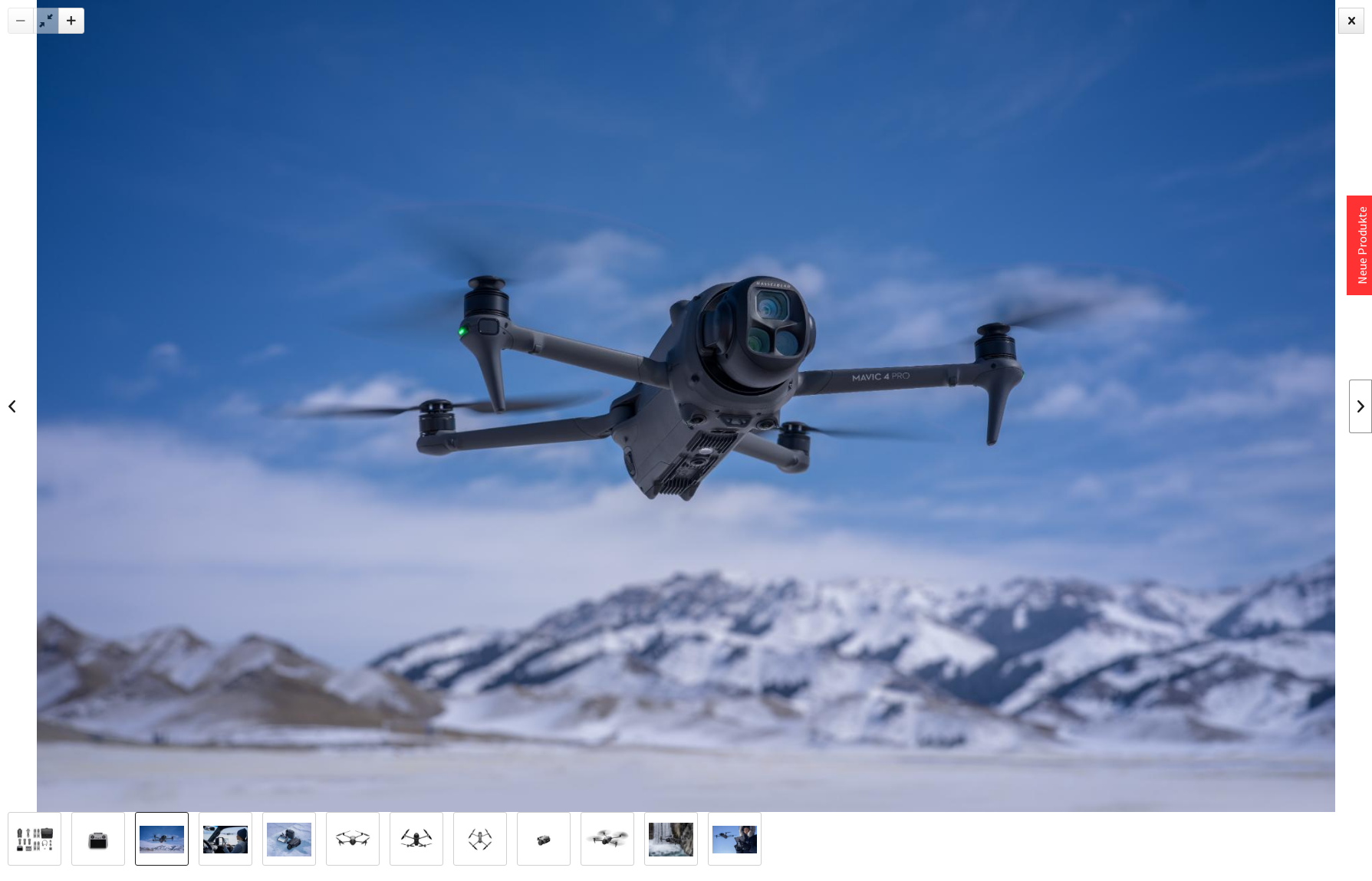
click at [1363, 406] on link at bounding box center [1359, 407] width 23 height 54
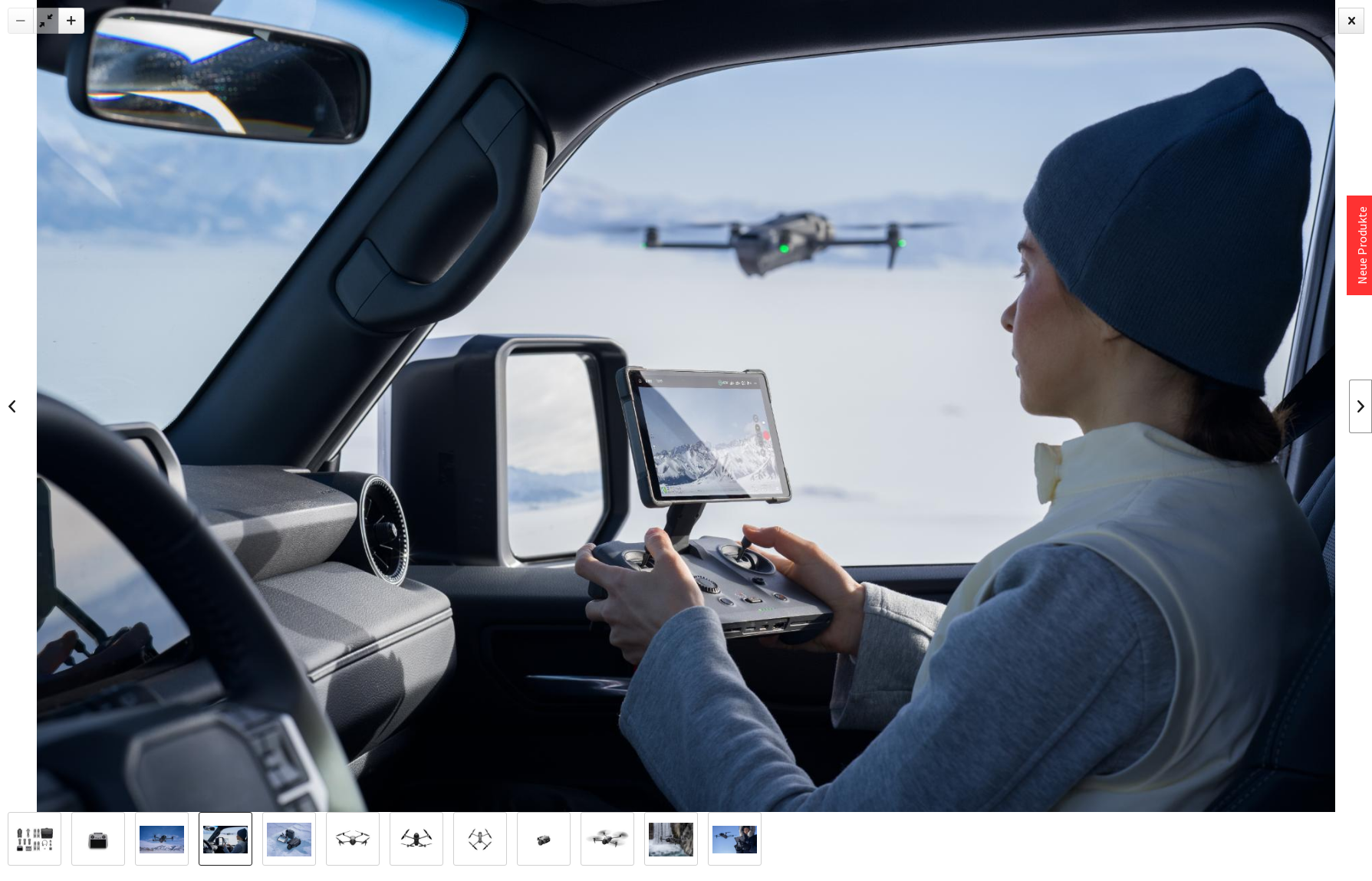
click at [1369, 393] on link at bounding box center [1359, 407] width 23 height 54
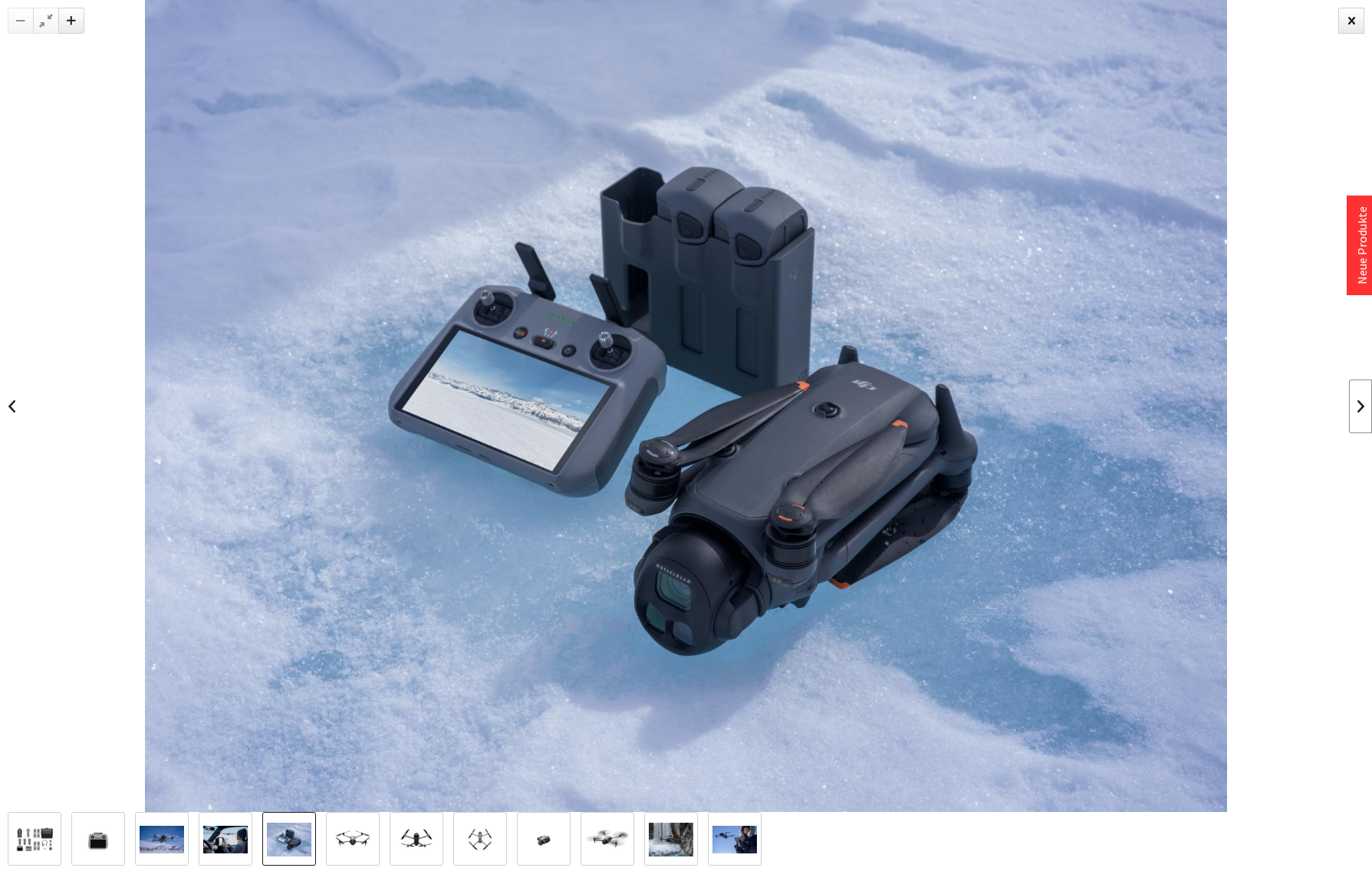
click at [1369, 393] on link at bounding box center [1359, 407] width 23 height 54
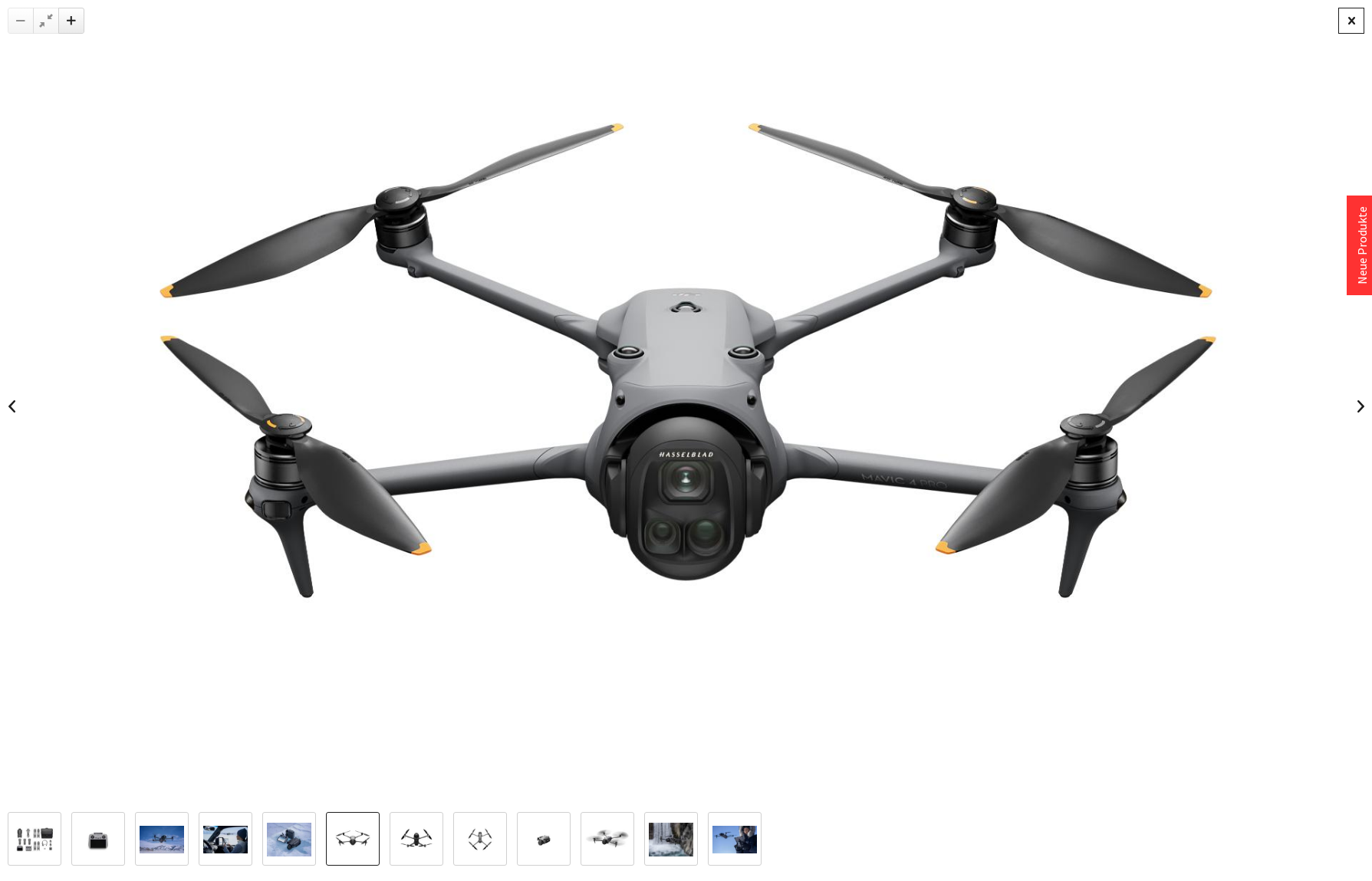
click at [1350, 24] on div at bounding box center [1351, 20] width 26 height 26
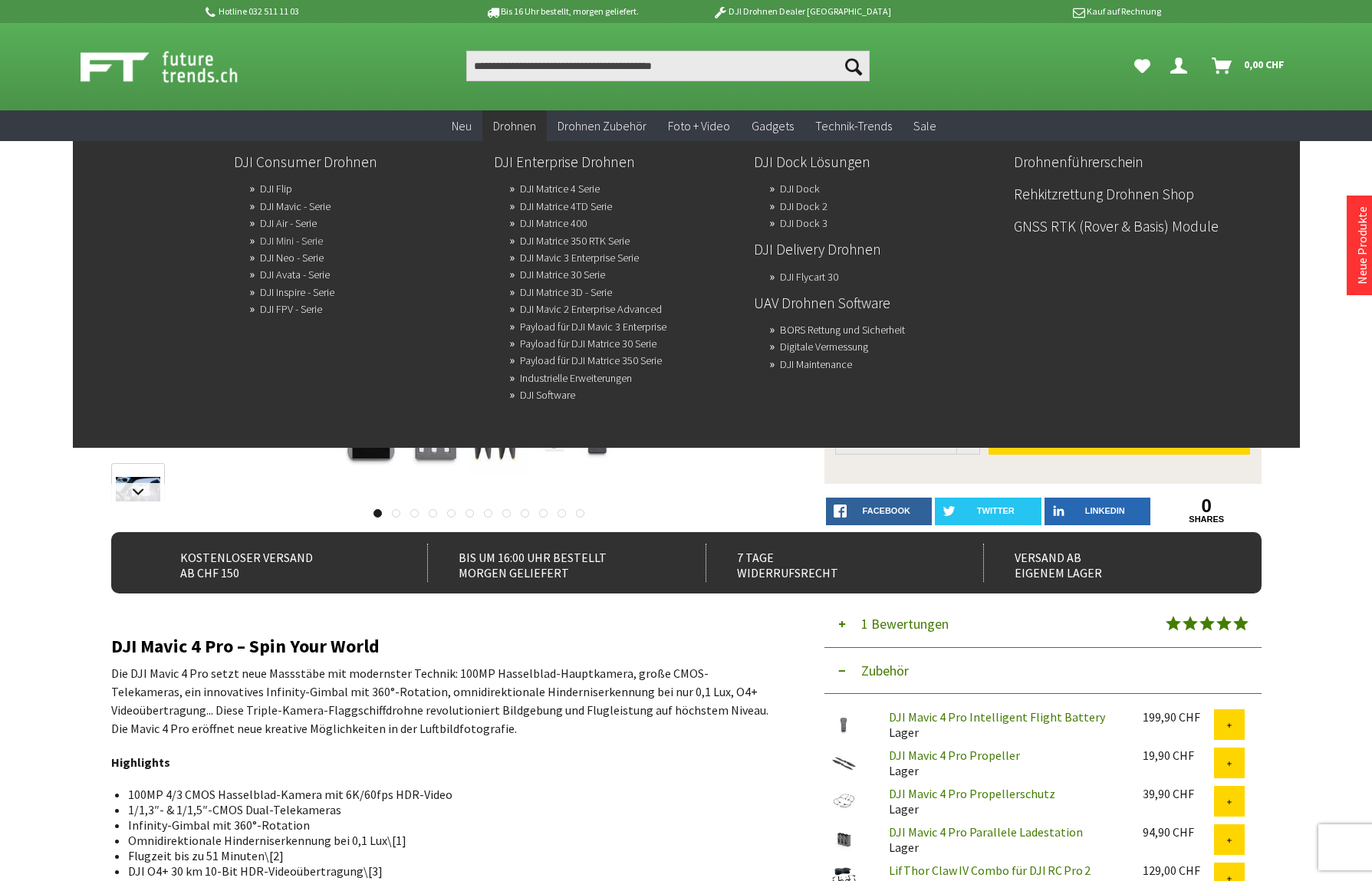
click at [280, 242] on link "DJI Mini - Serie" at bounding box center [291, 240] width 62 height 21
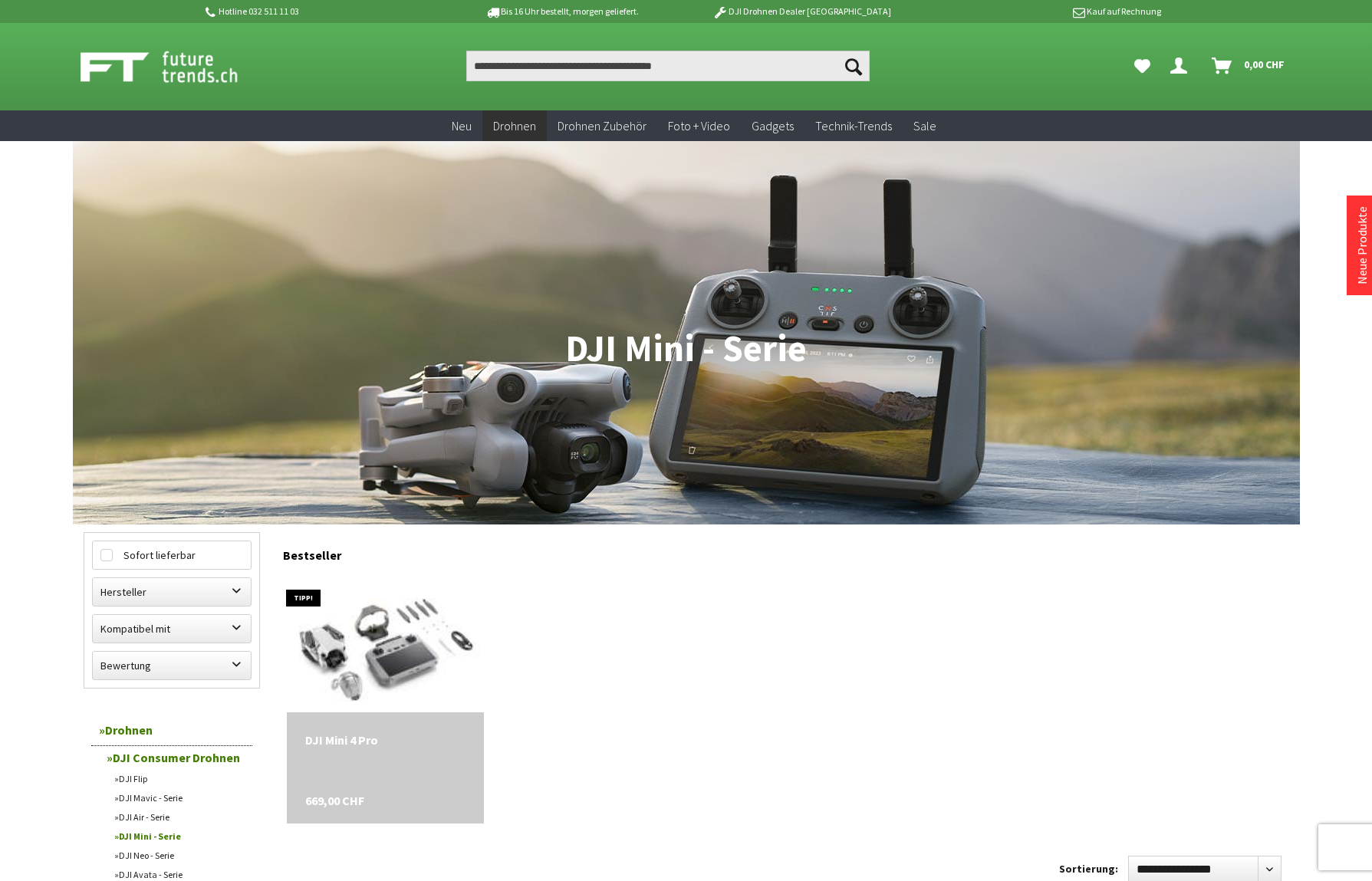
click at [380, 641] on img at bounding box center [385, 644] width 241 height 193
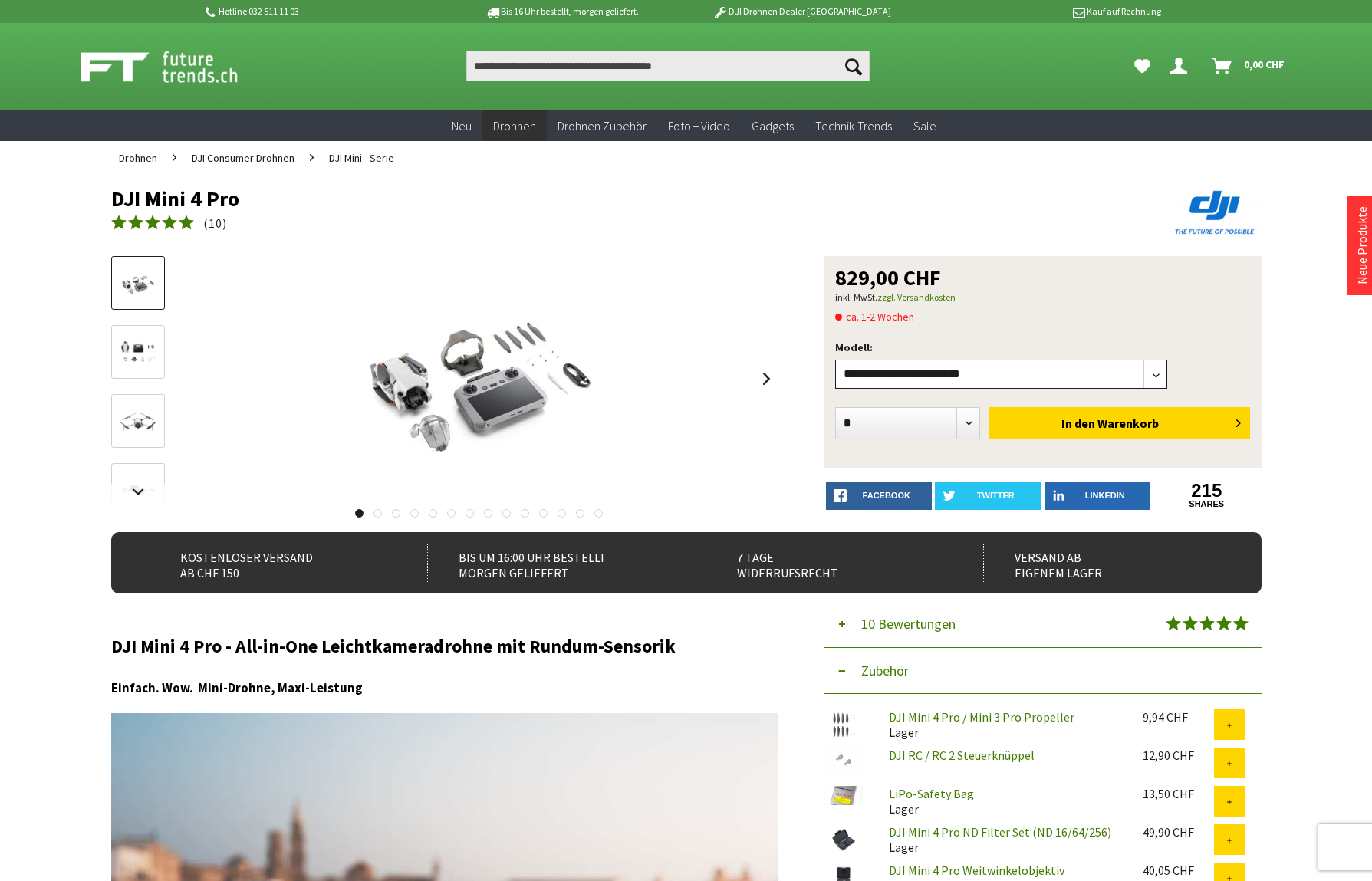
select select"] "***"
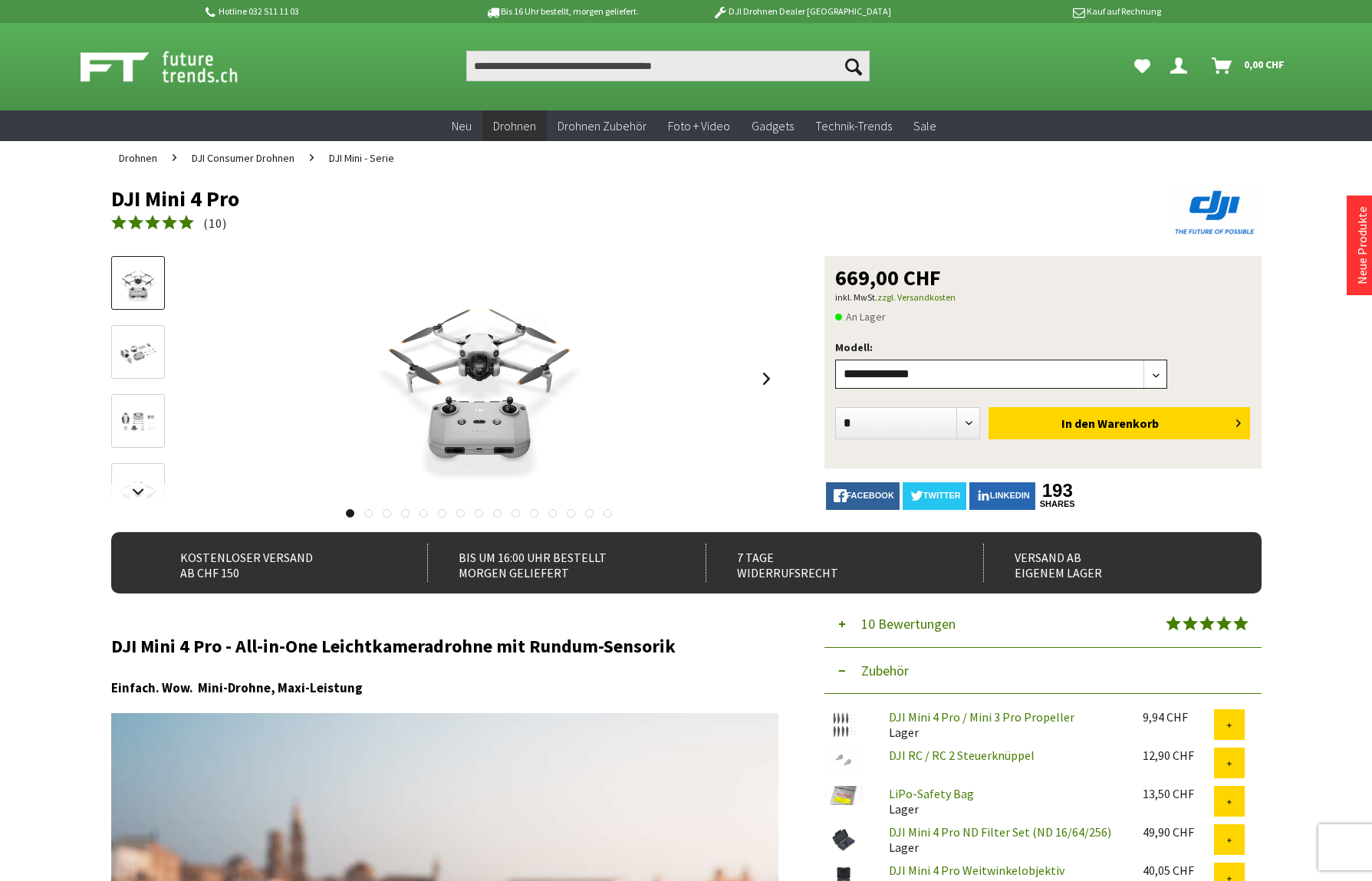
select select"] "***"
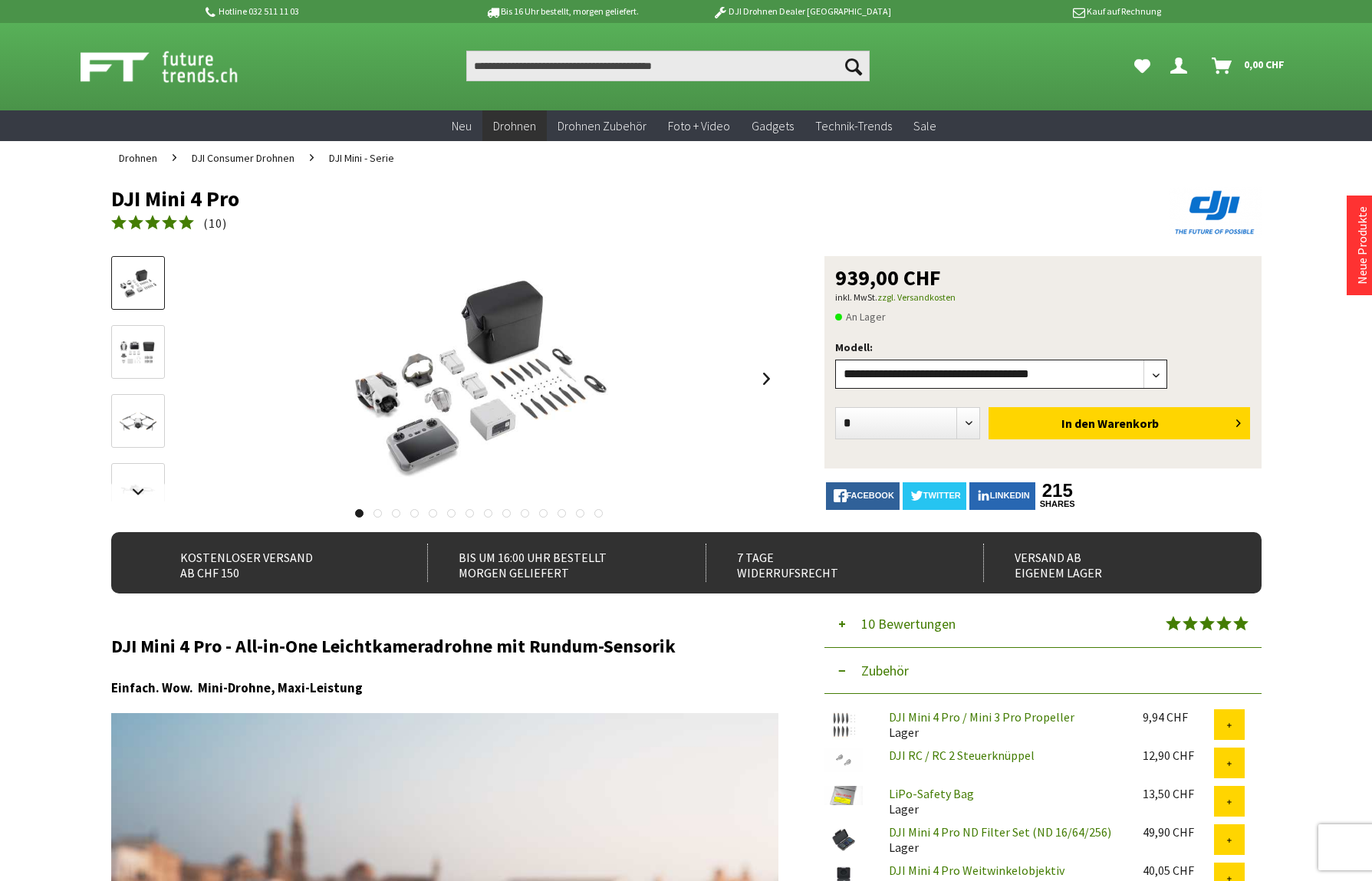
select select"] "***"
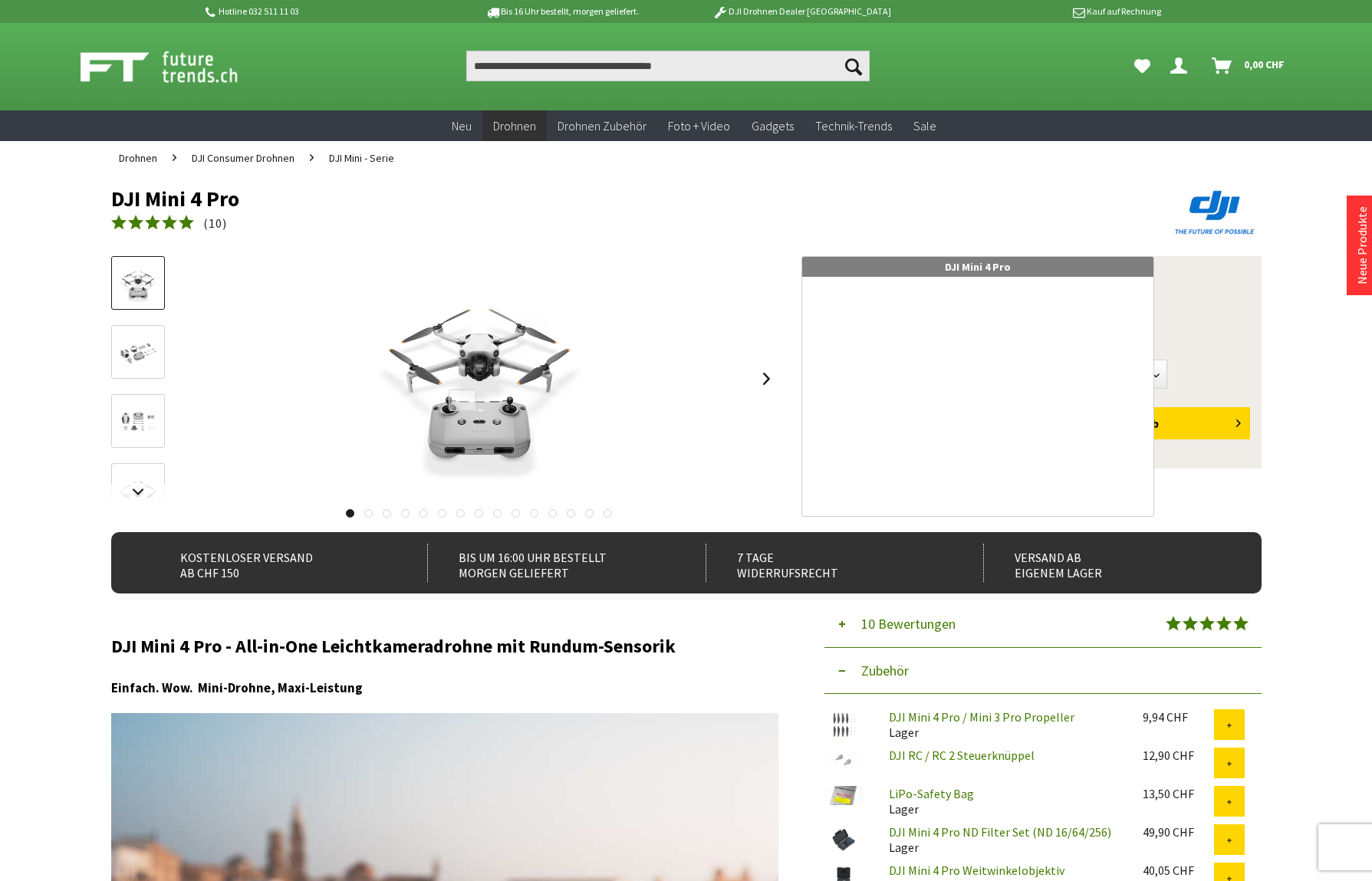
click at [477, 402] on div at bounding box center [463, 400] width 29 height 21
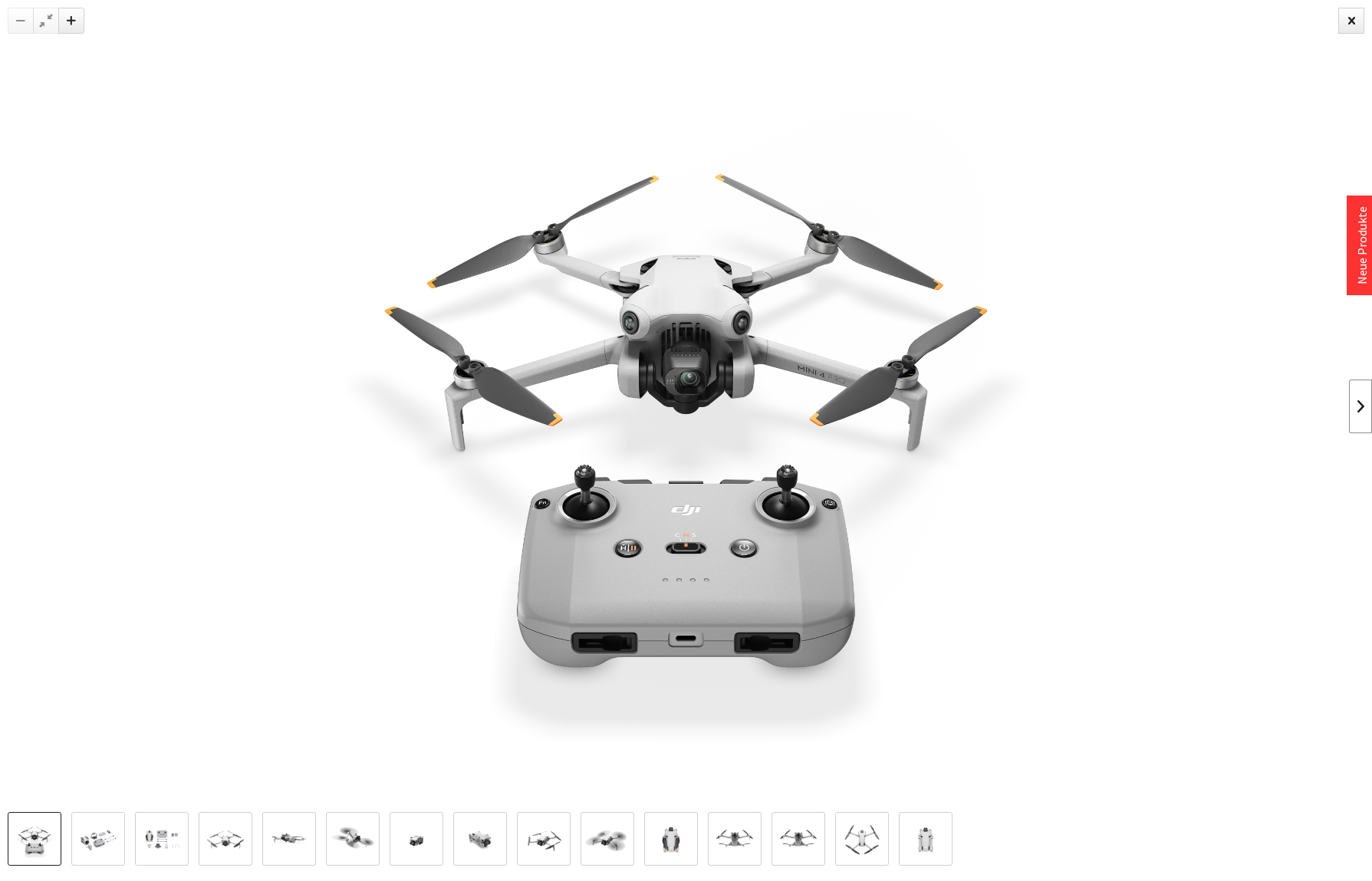
click at [1356, 407] on link at bounding box center [1359, 407] width 23 height 54
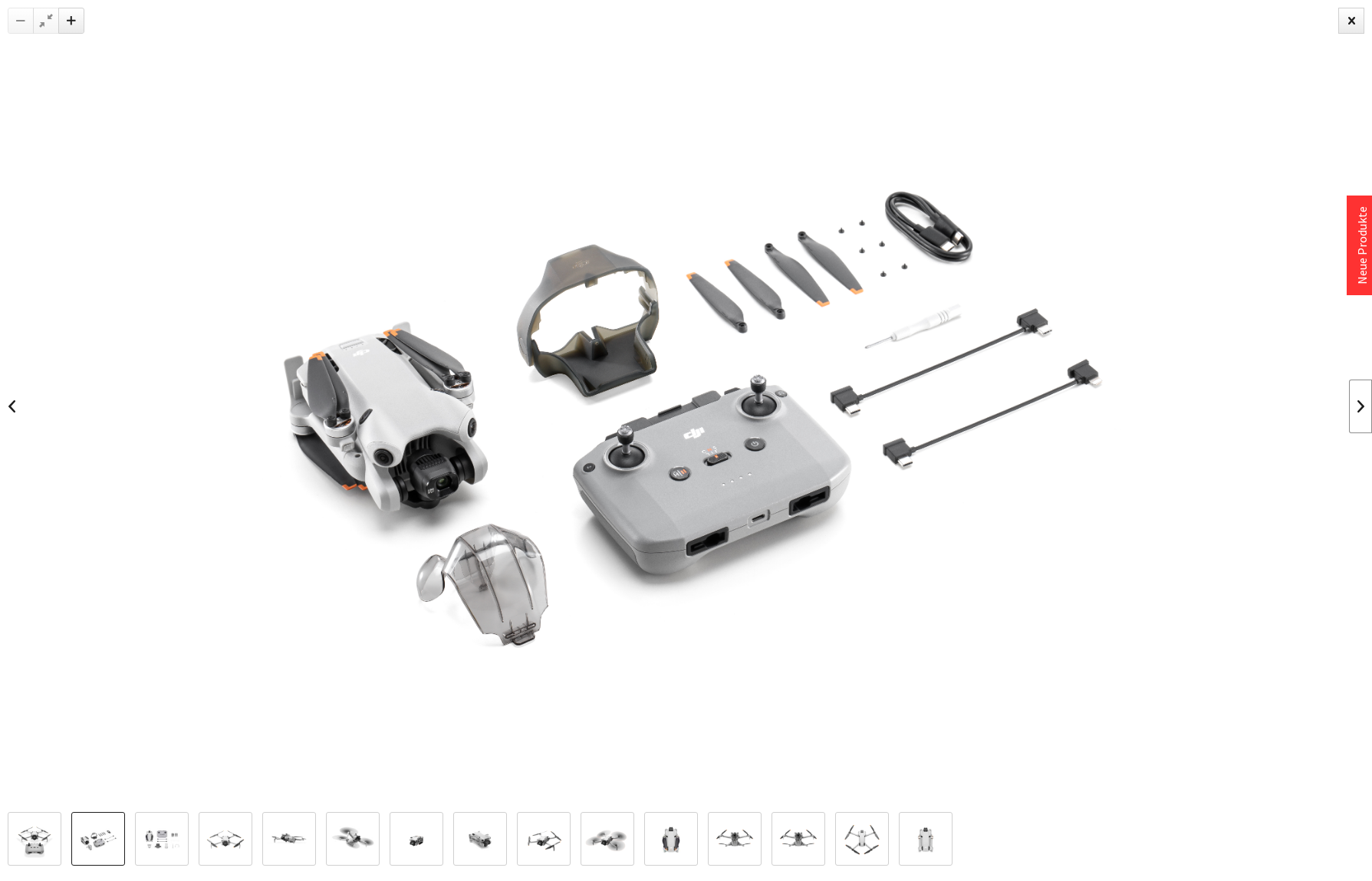
click at [1357, 407] on link at bounding box center [1359, 407] width 23 height 54
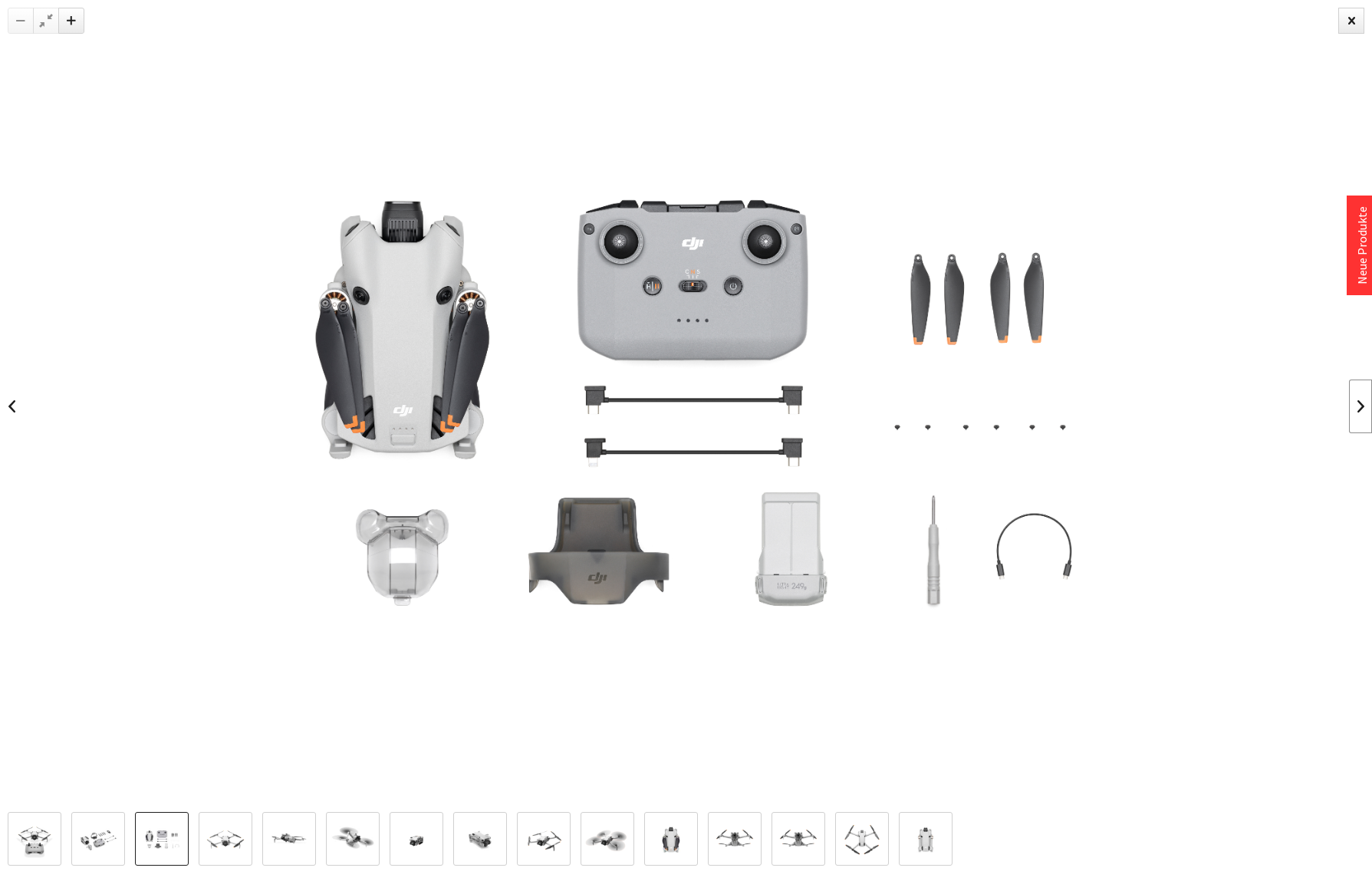
click at [1357, 407] on link at bounding box center [1359, 407] width 23 height 54
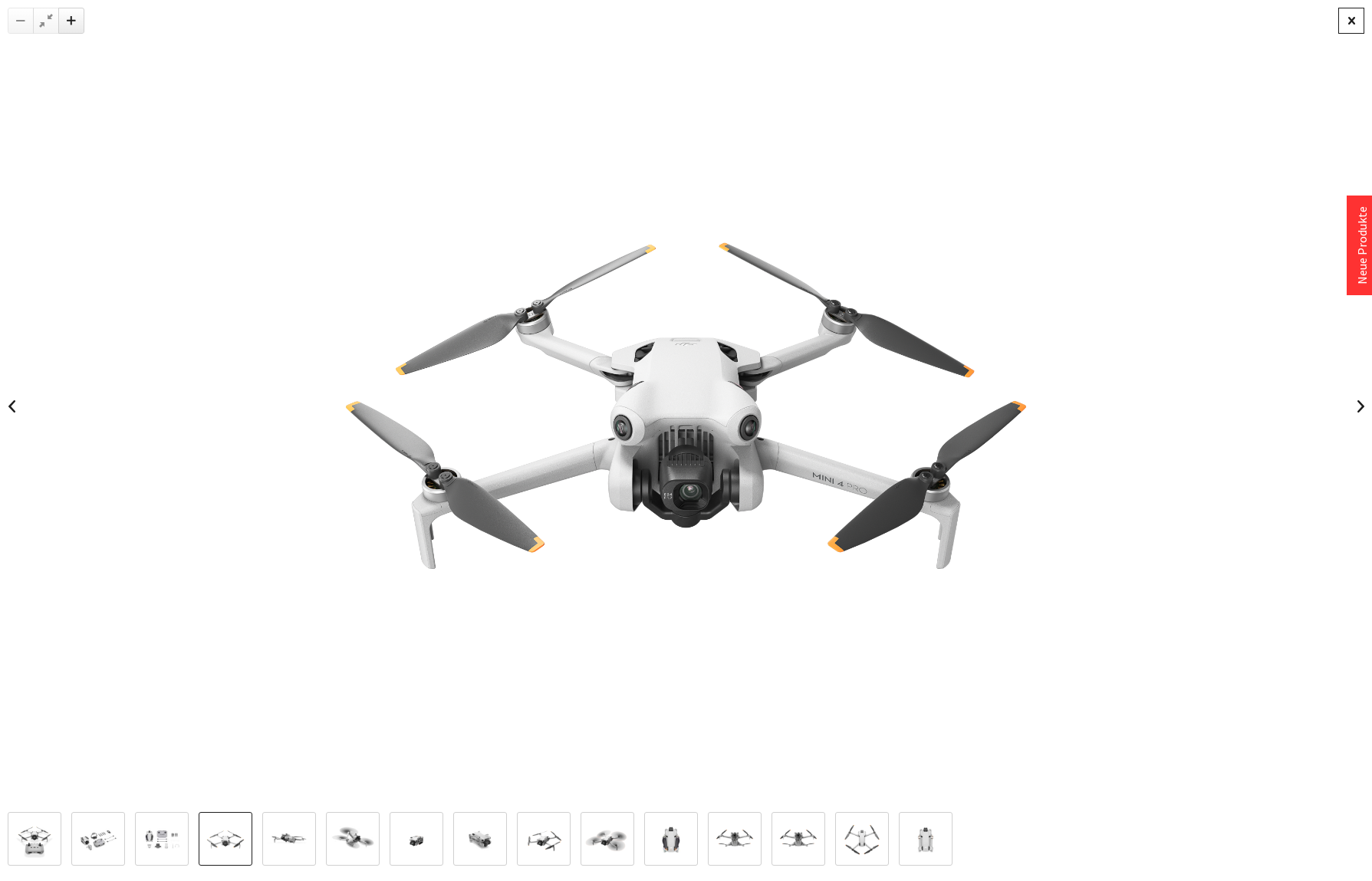
click at [1351, 21] on div at bounding box center [1351, 20] width 26 height 26
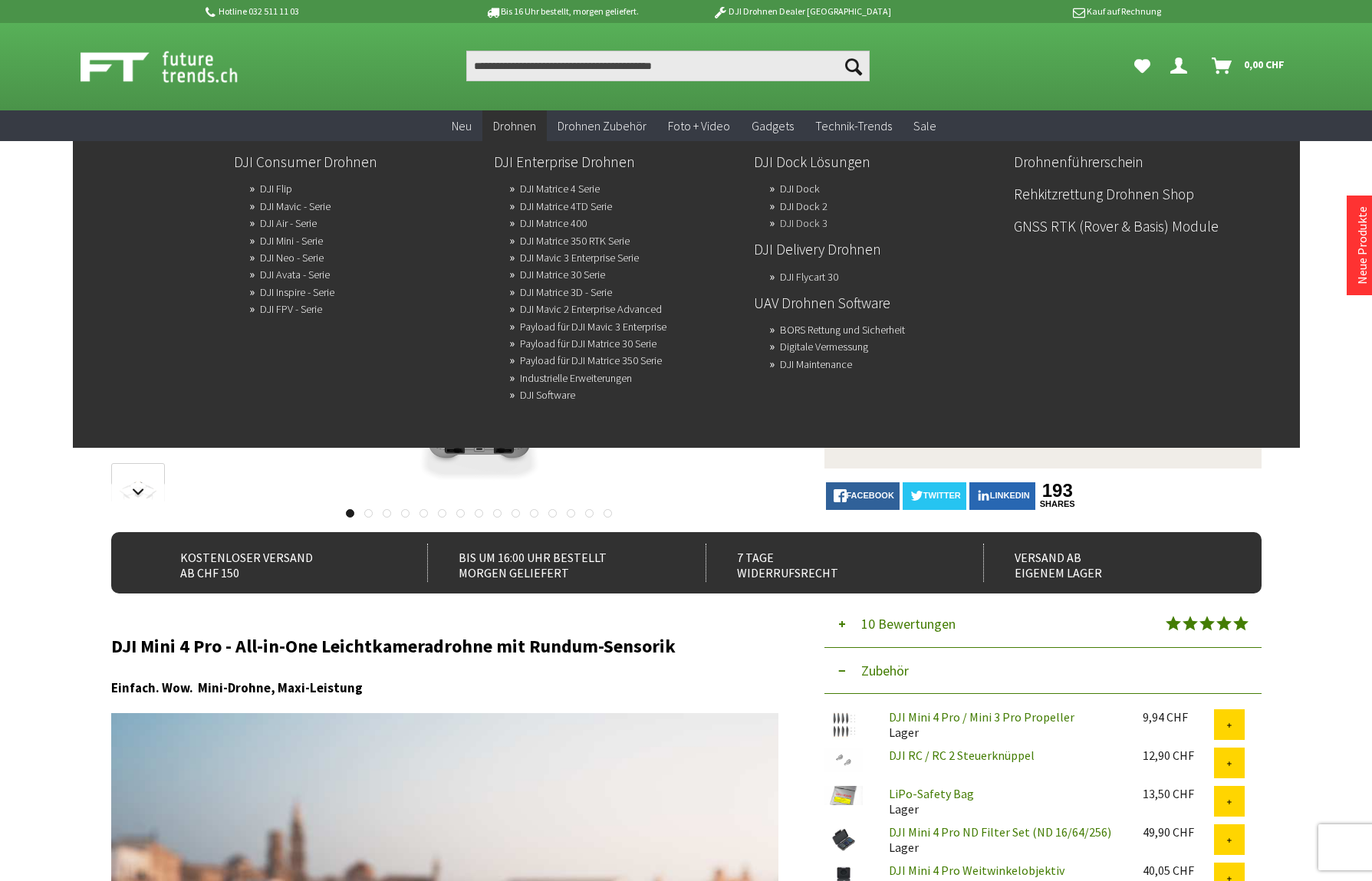
click at [802, 221] on link "DJI Dock 3" at bounding box center [804, 223] width 47 height 21
